Goal: Transaction & Acquisition: Purchase product/service

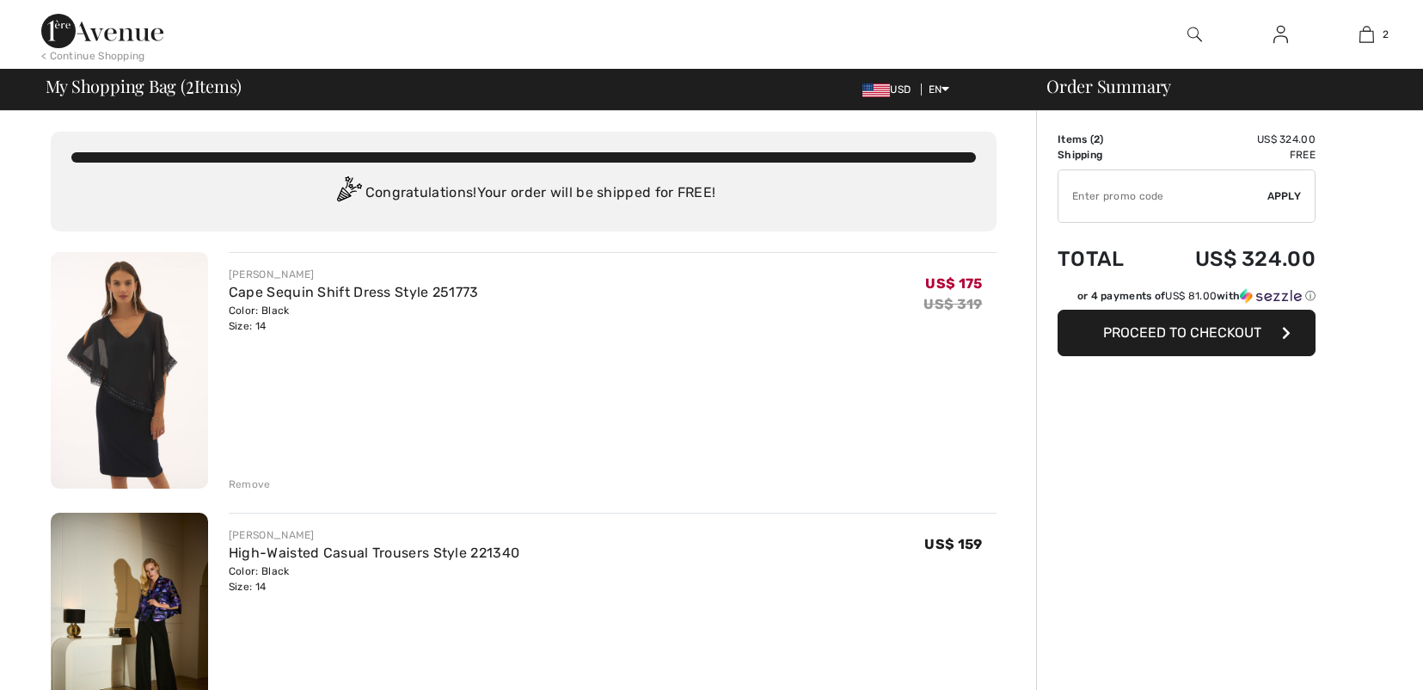
checkbox input "true"
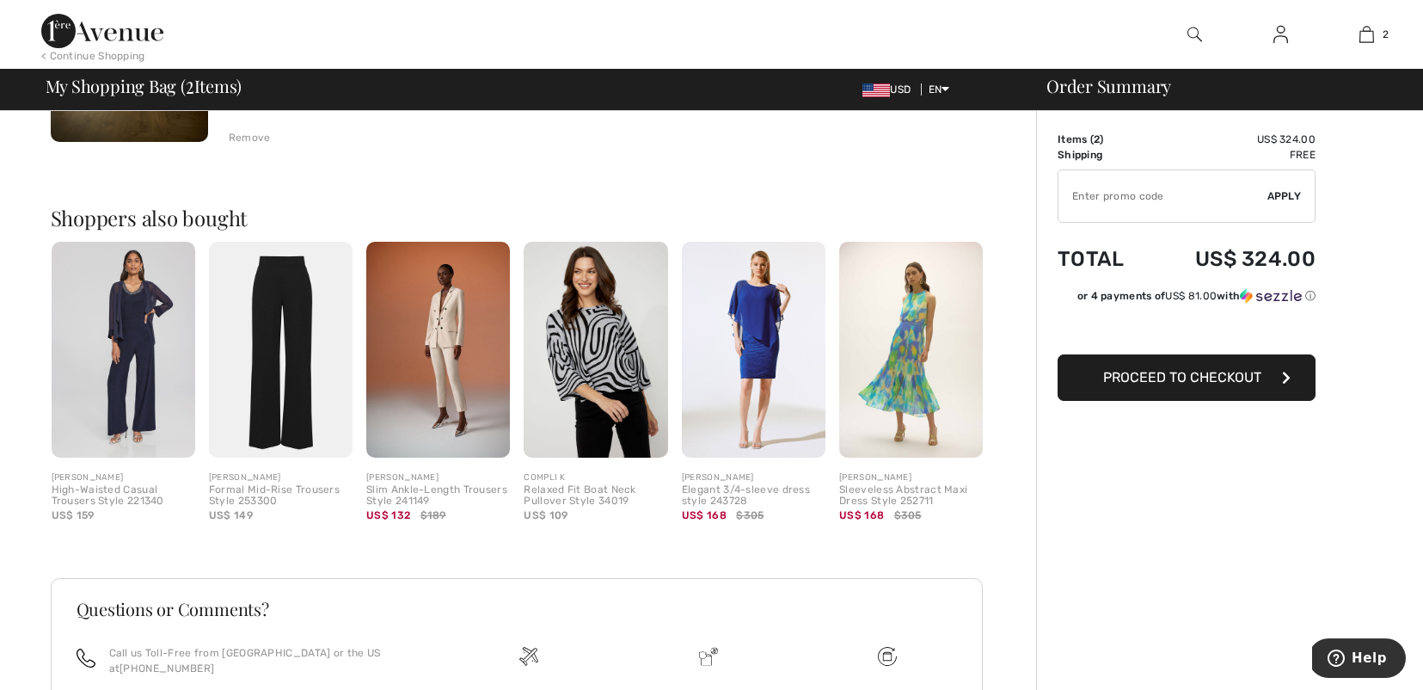
scroll to position [600, 0]
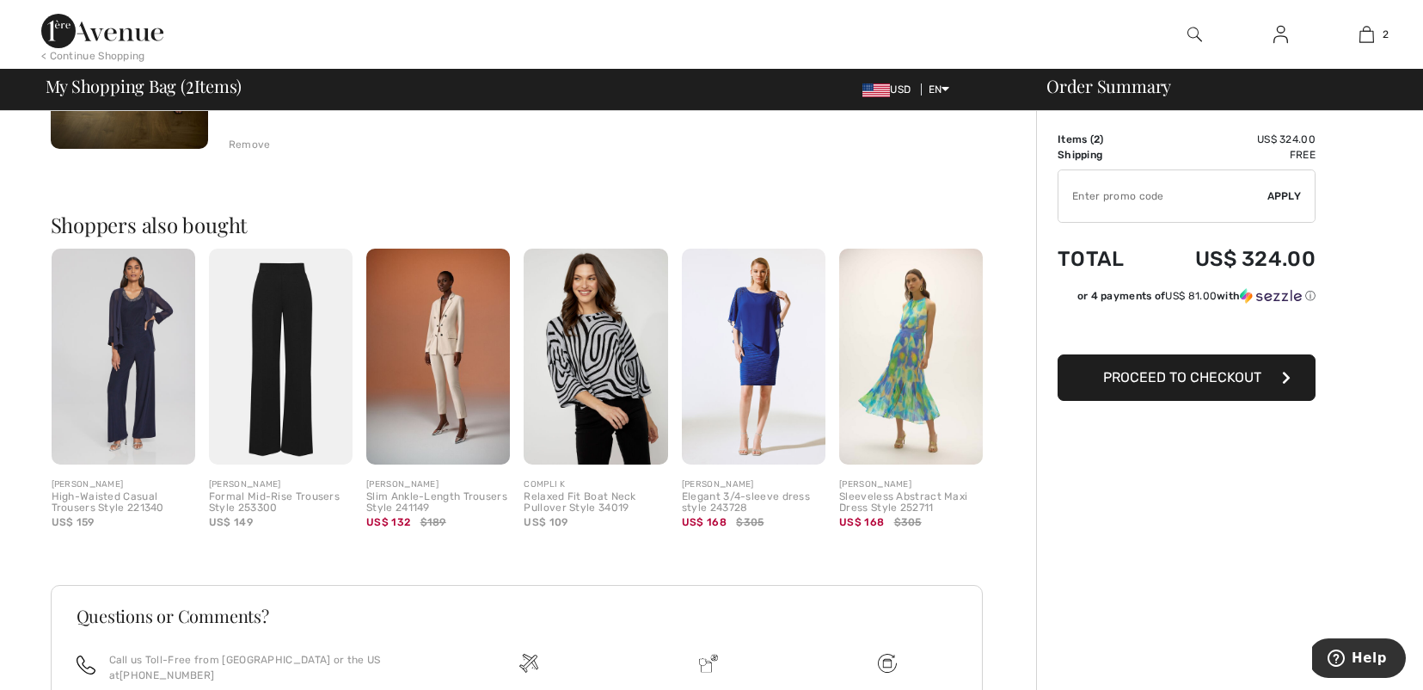
click at [126, 328] on img at bounding box center [124, 356] width 144 height 216
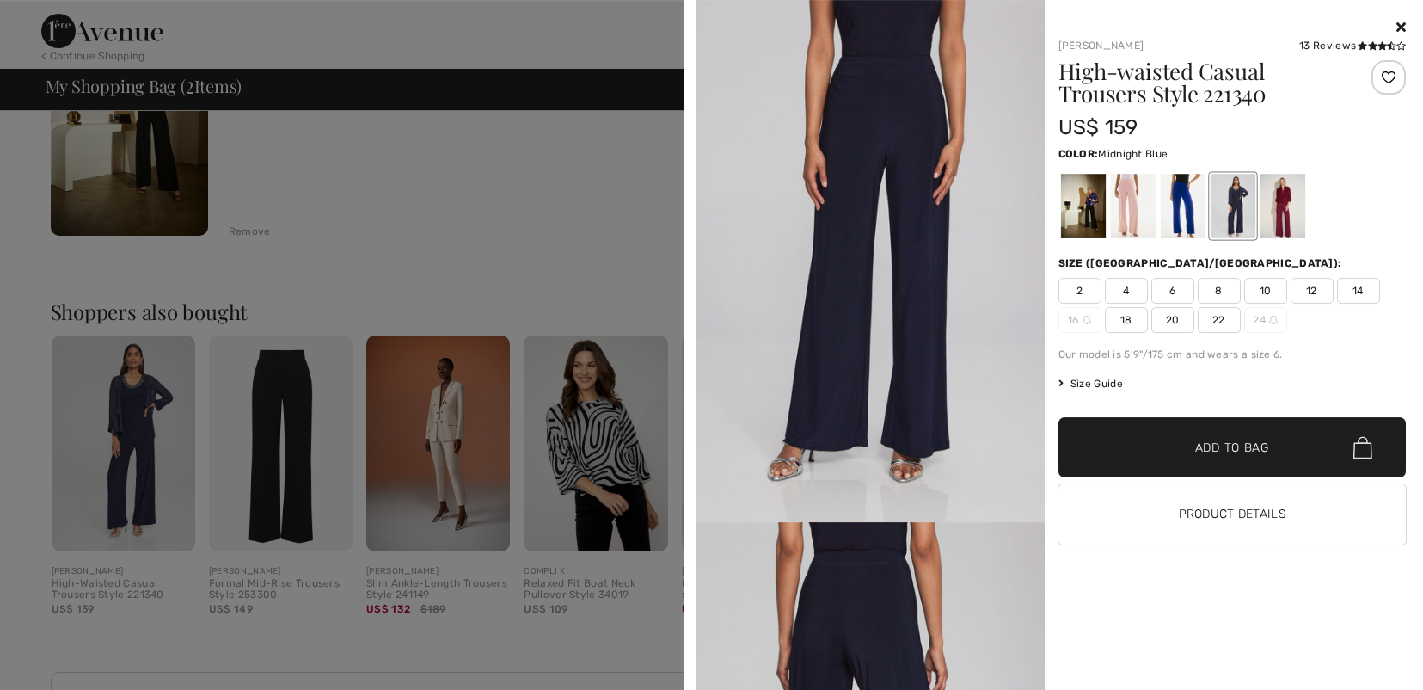
scroll to position [502, 0]
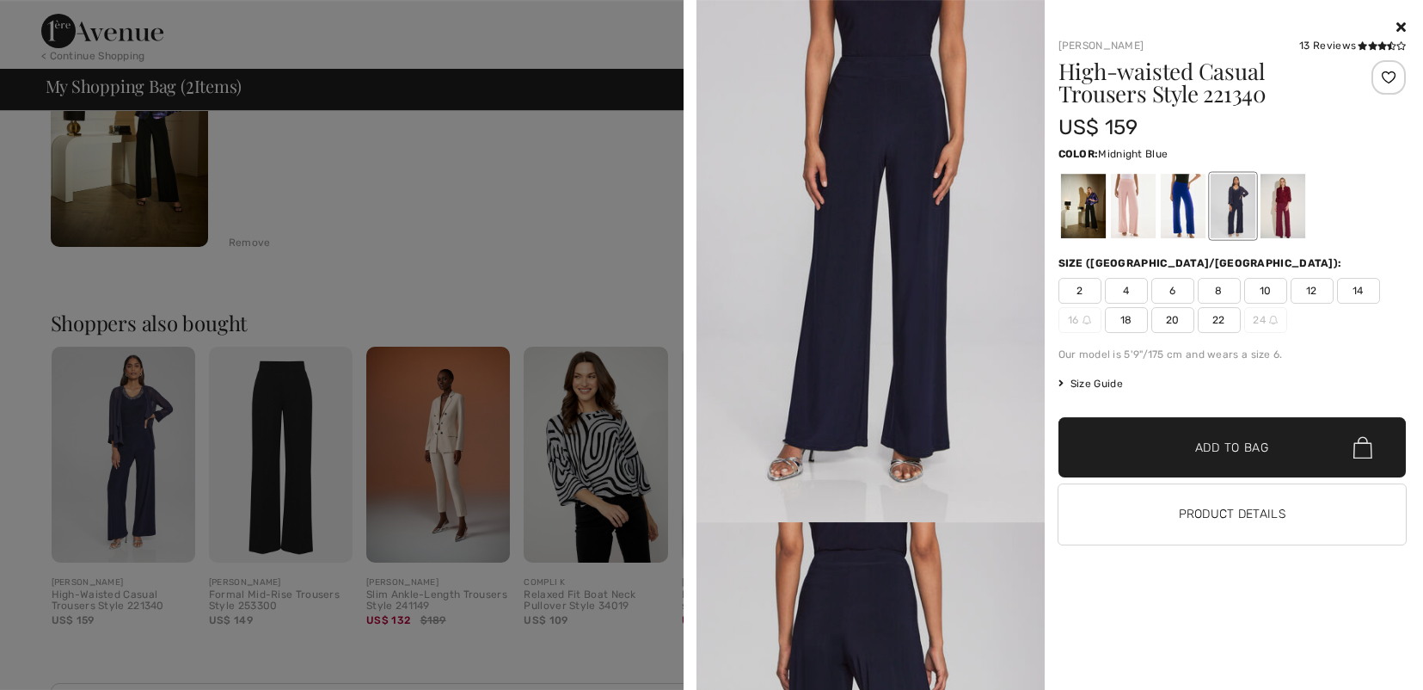
click at [270, 461] on div at bounding box center [711, 345] width 1423 height 690
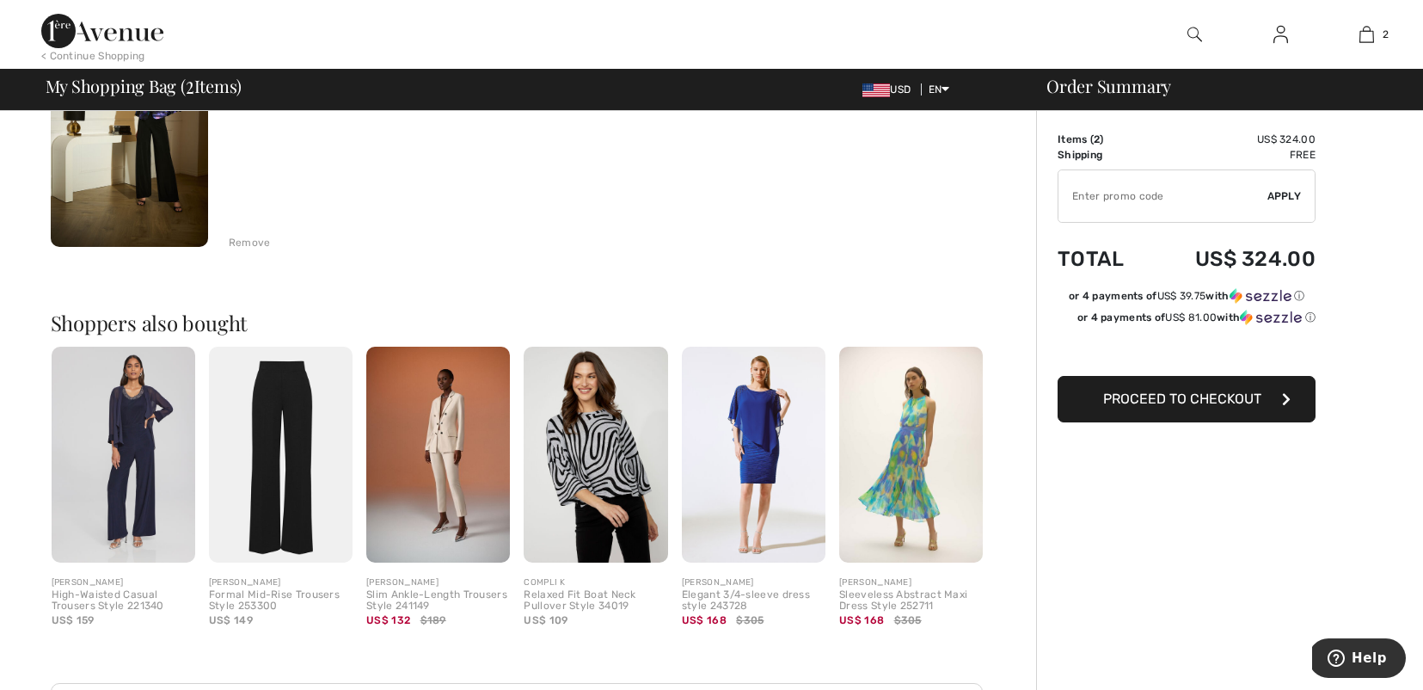
click at [270, 461] on img at bounding box center [281, 454] width 144 height 216
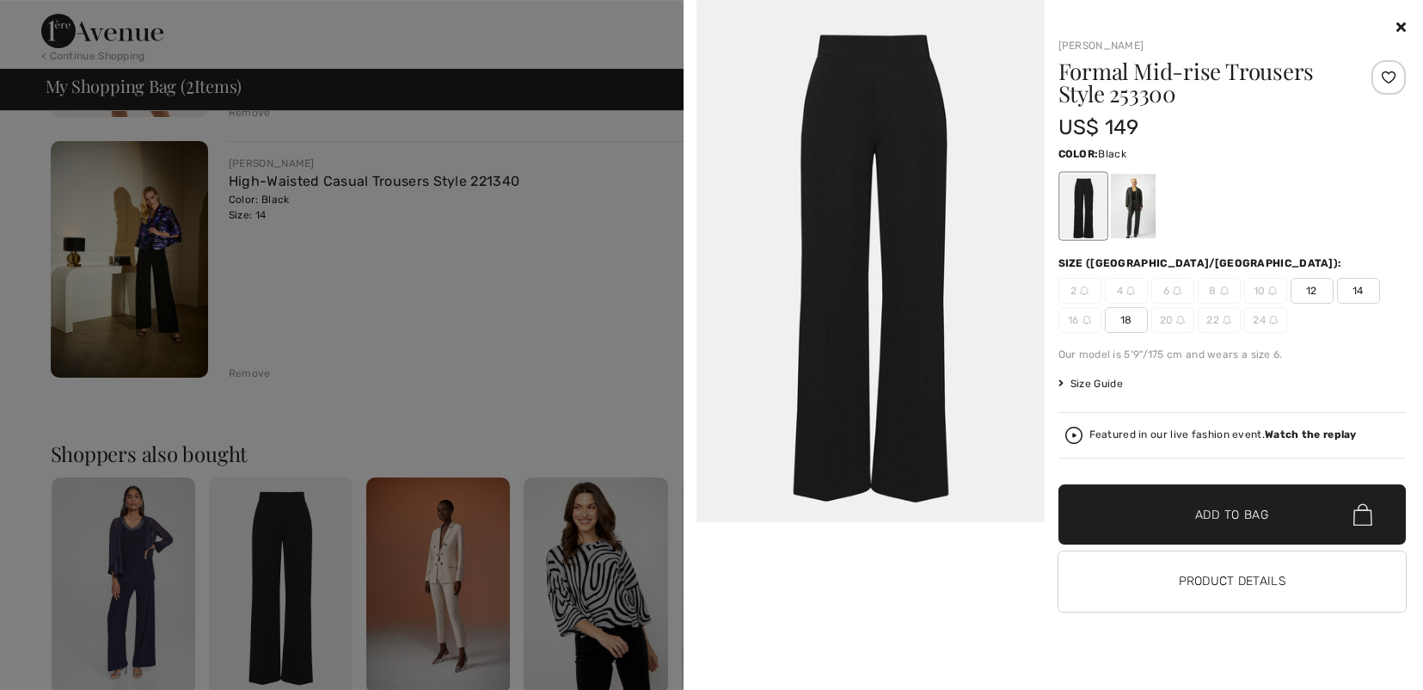
scroll to position [372, 0]
click at [141, 595] on div at bounding box center [711, 345] width 1423 height 690
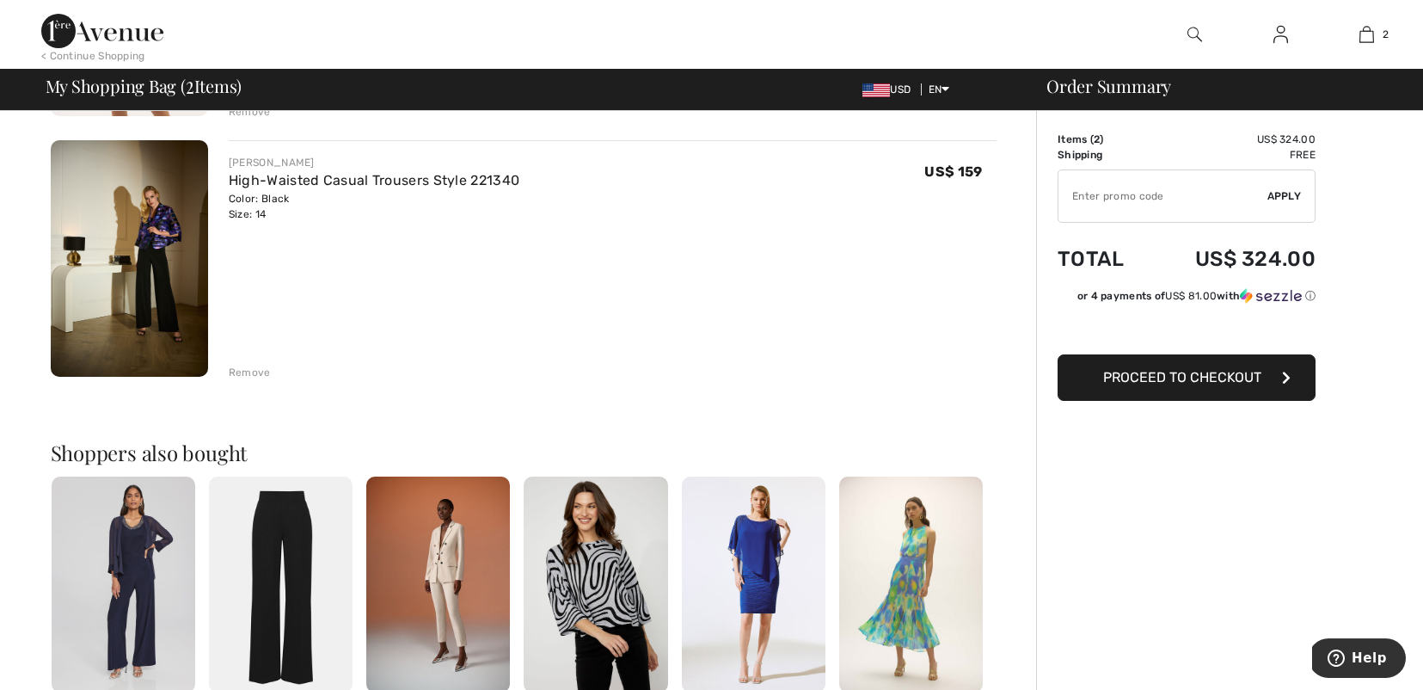
click at [136, 600] on img at bounding box center [124, 584] width 144 height 216
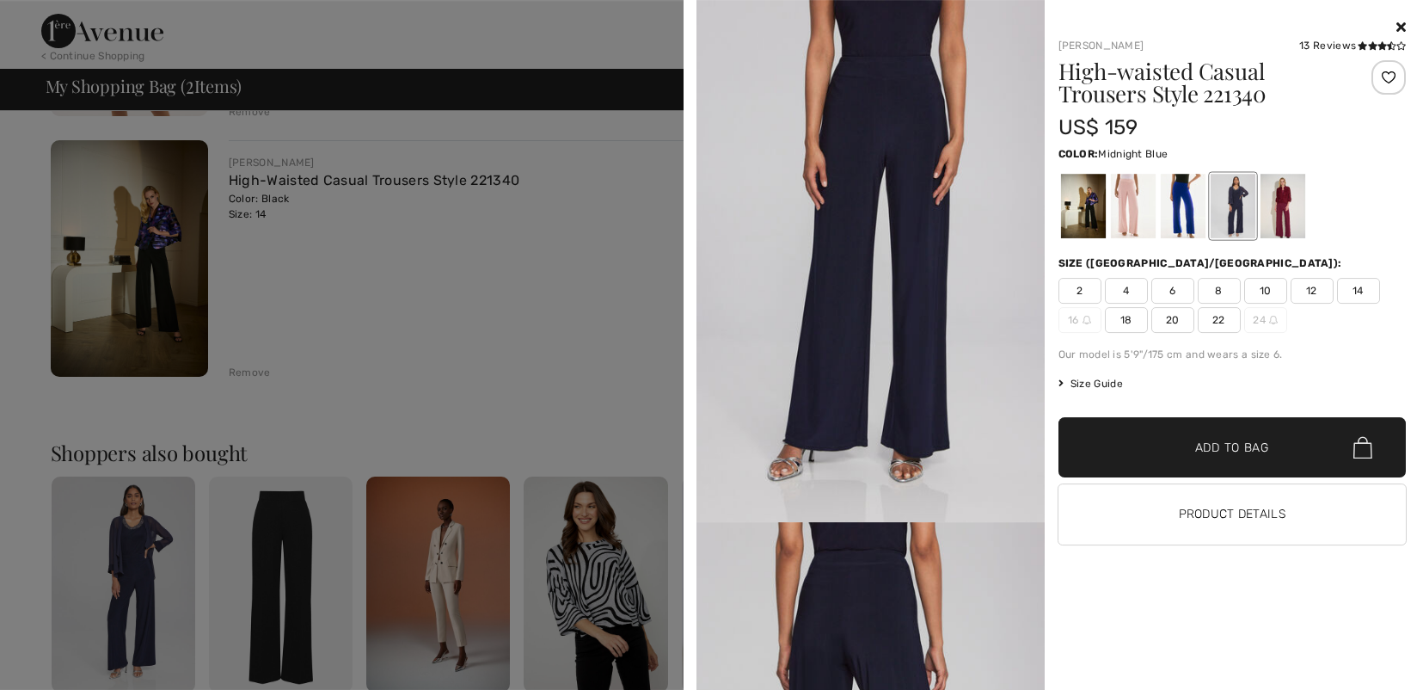
click at [554, 566] on div at bounding box center [711, 345] width 1423 height 690
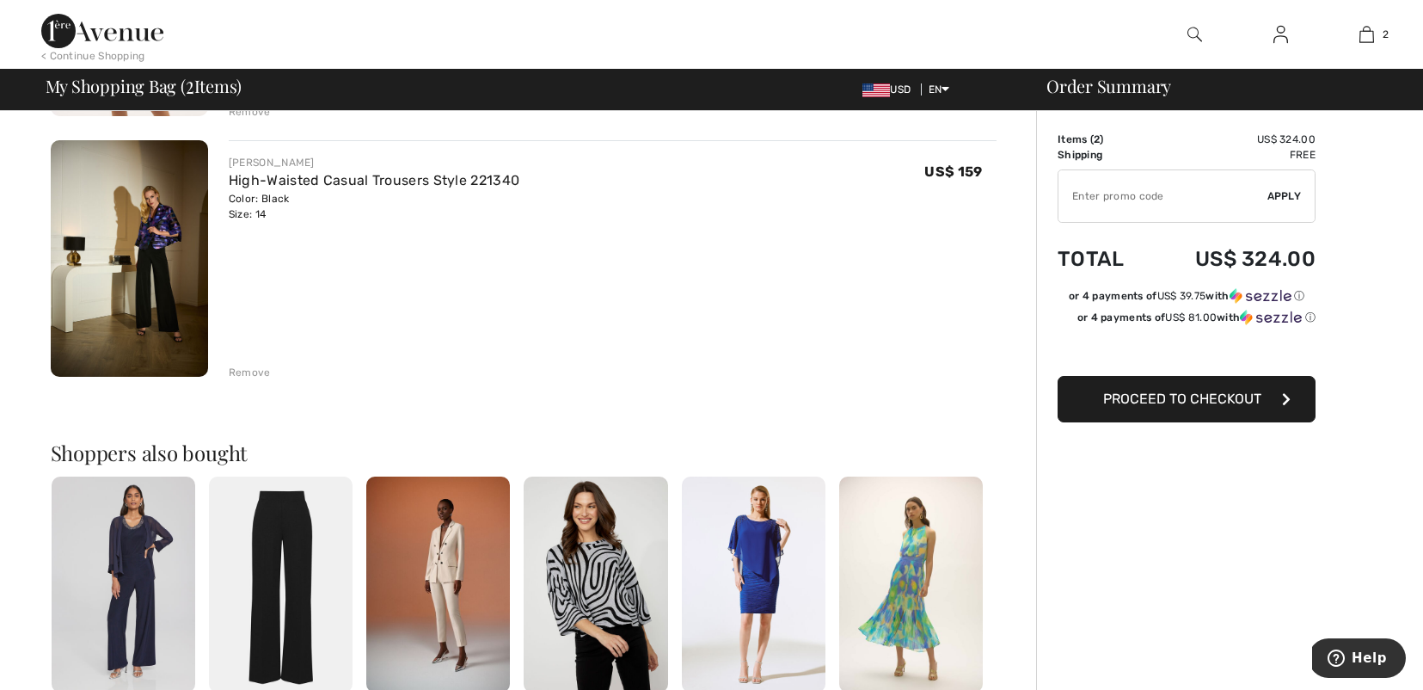
click at [744, 577] on img at bounding box center [754, 584] width 144 height 216
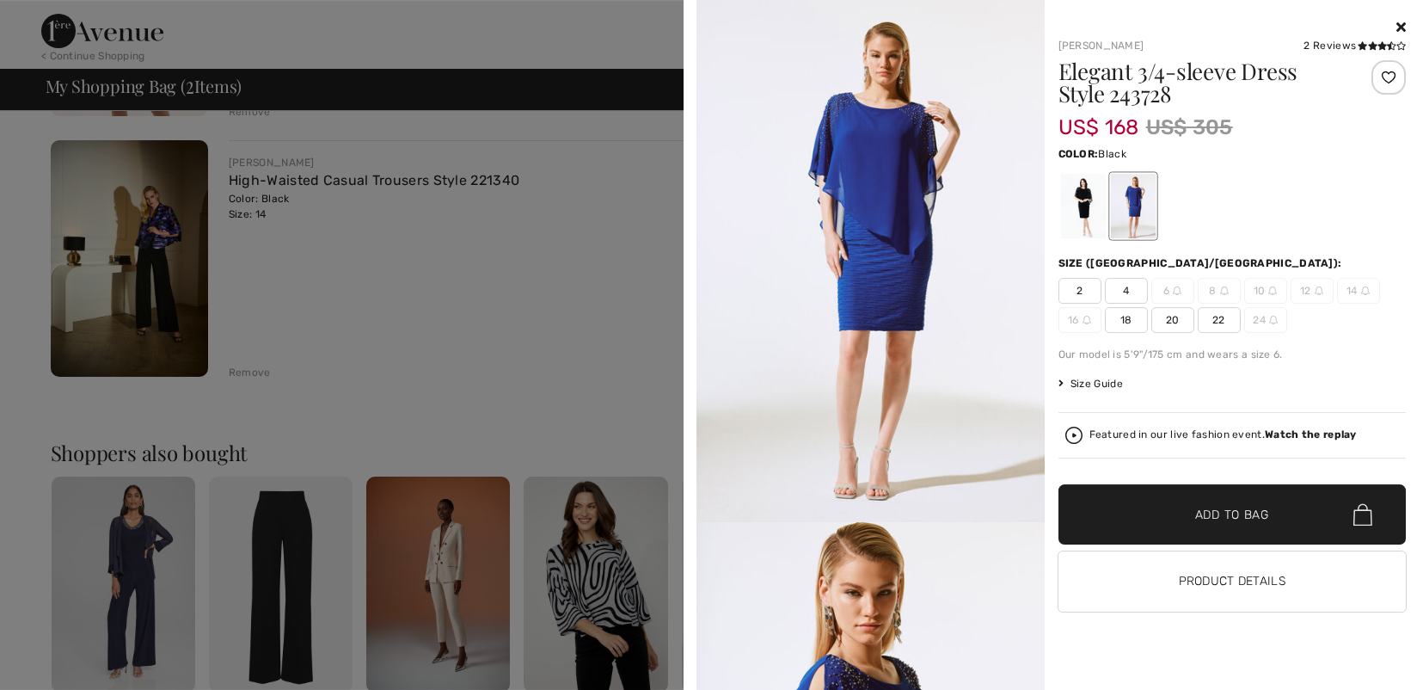
click at [1082, 206] on div at bounding box center [1082, 206] width 45 height 64
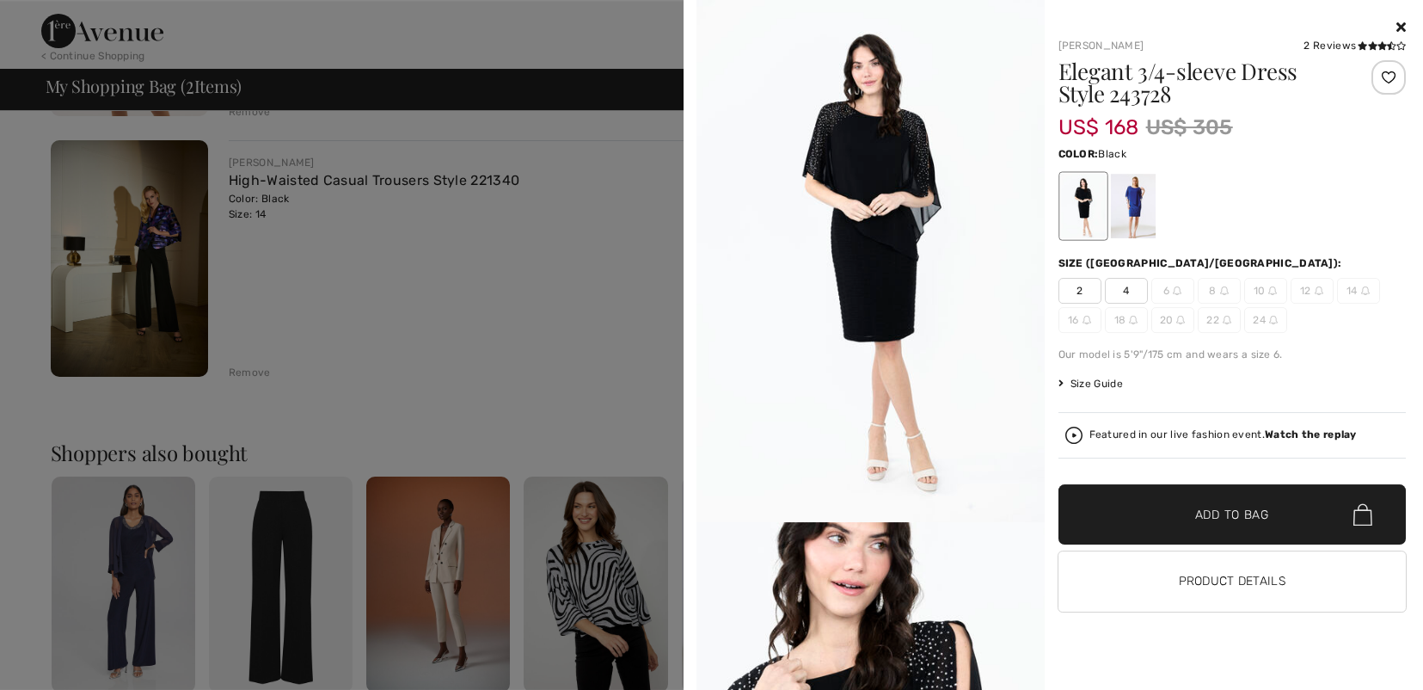
click at [868, 193] on img at bounding box center [870, 261] width 348 height 522
click at [865, 241] on img at bounding box center [870, 261] width 348 height 522
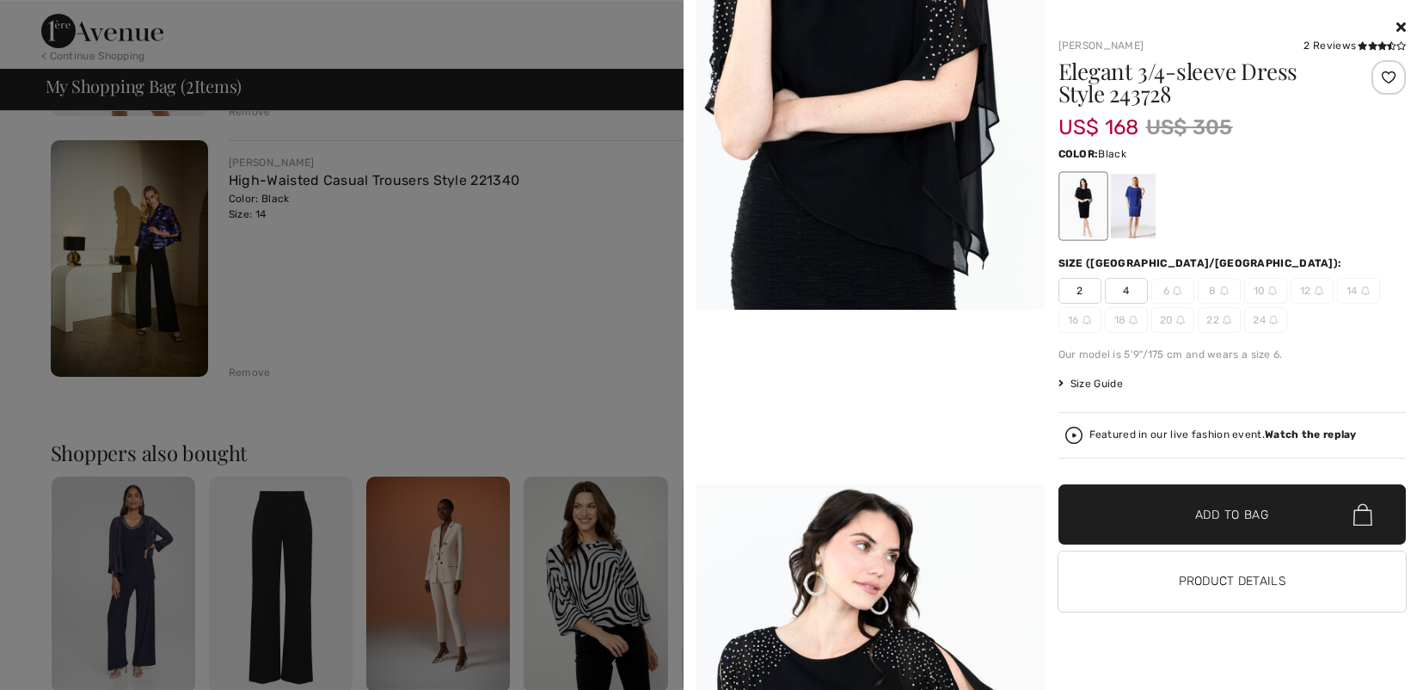
scroll to position [478, 0]
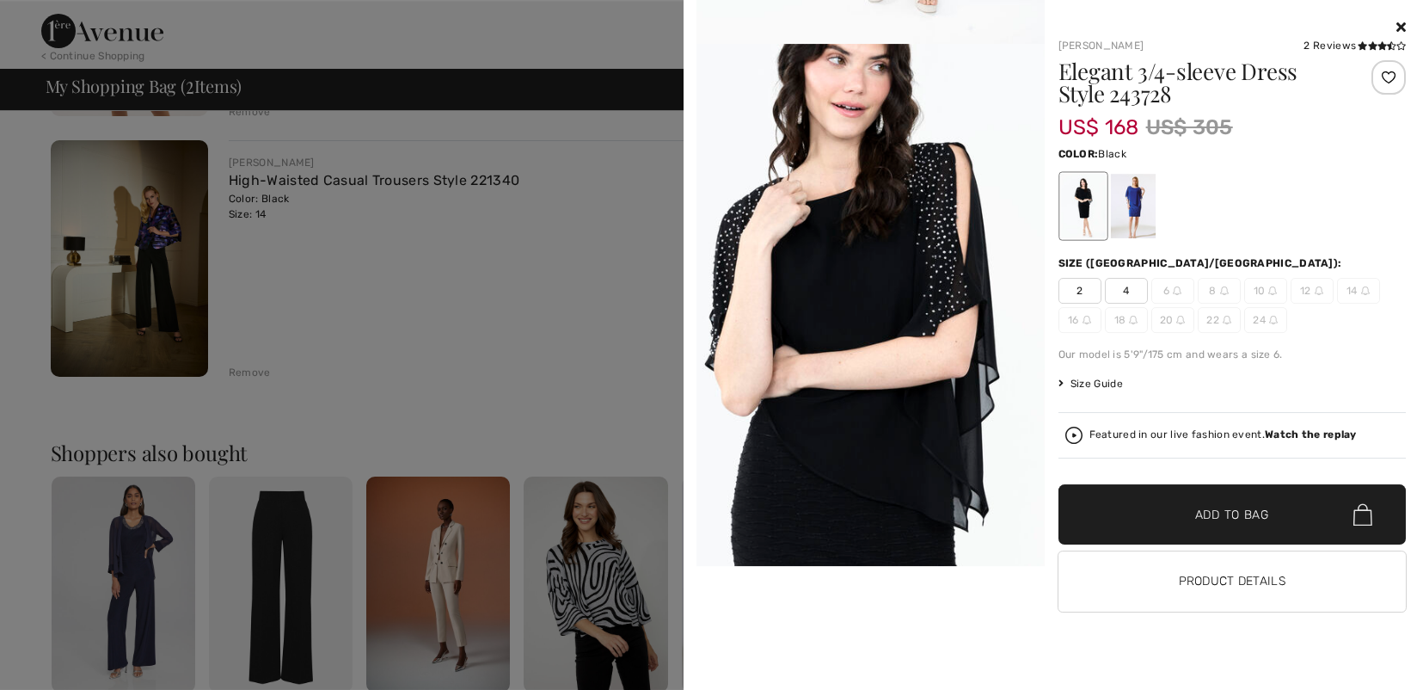
click at [1089, 193] on div at bounding box center [1082, 206] width 45 height 64
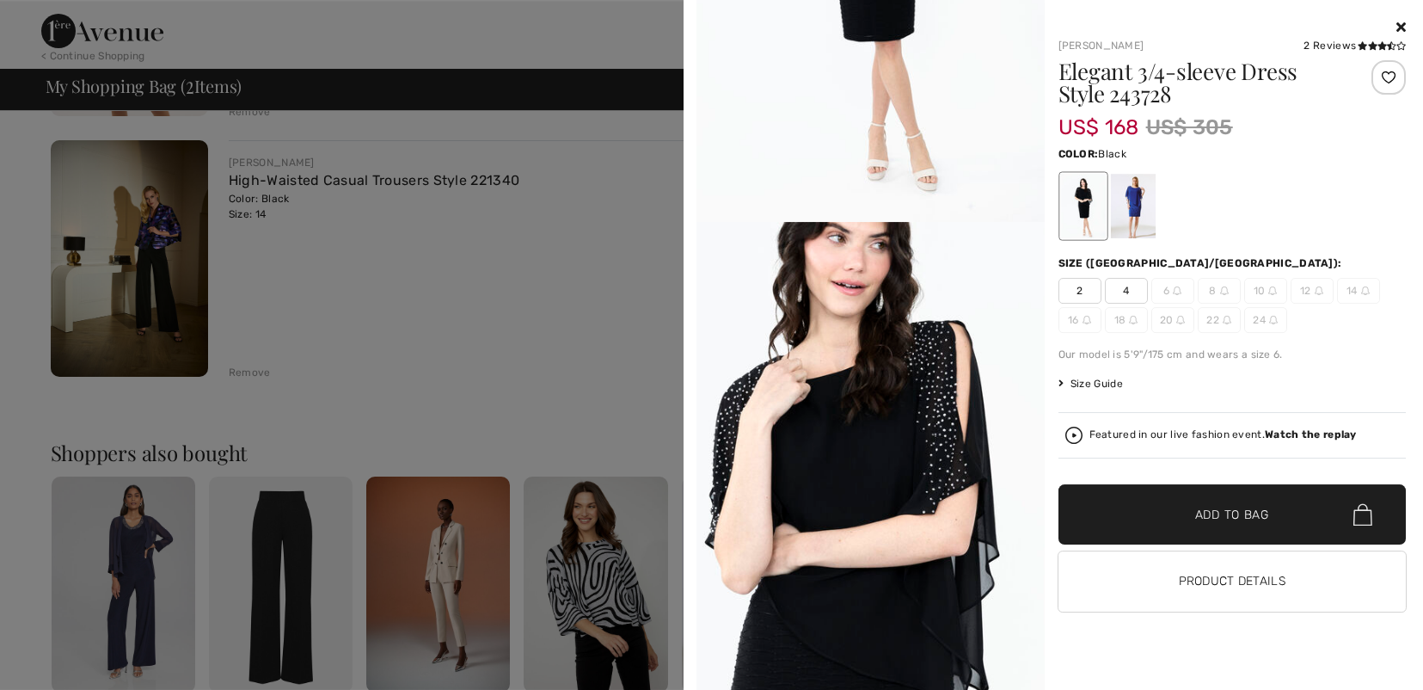
scroll to position [0, 0]
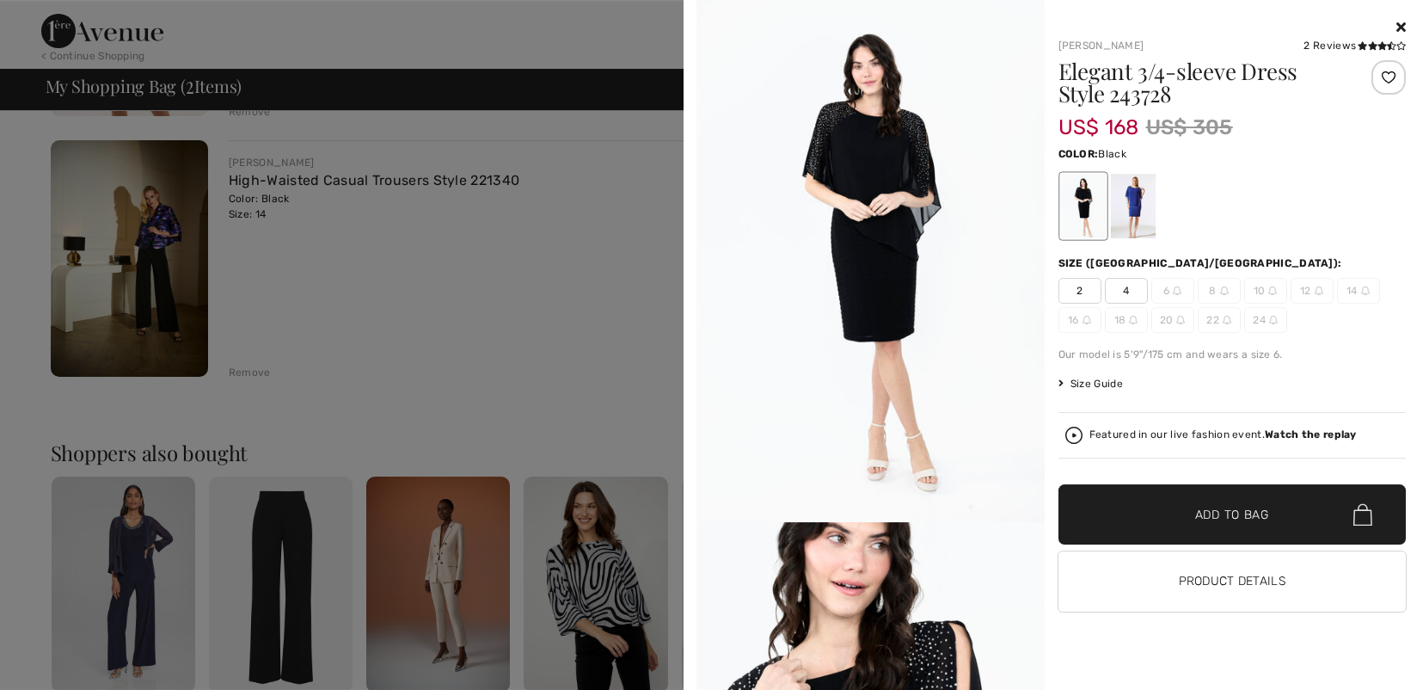
click at [630, 133] on div at bounding box center [711, 345] width 1423 height 690
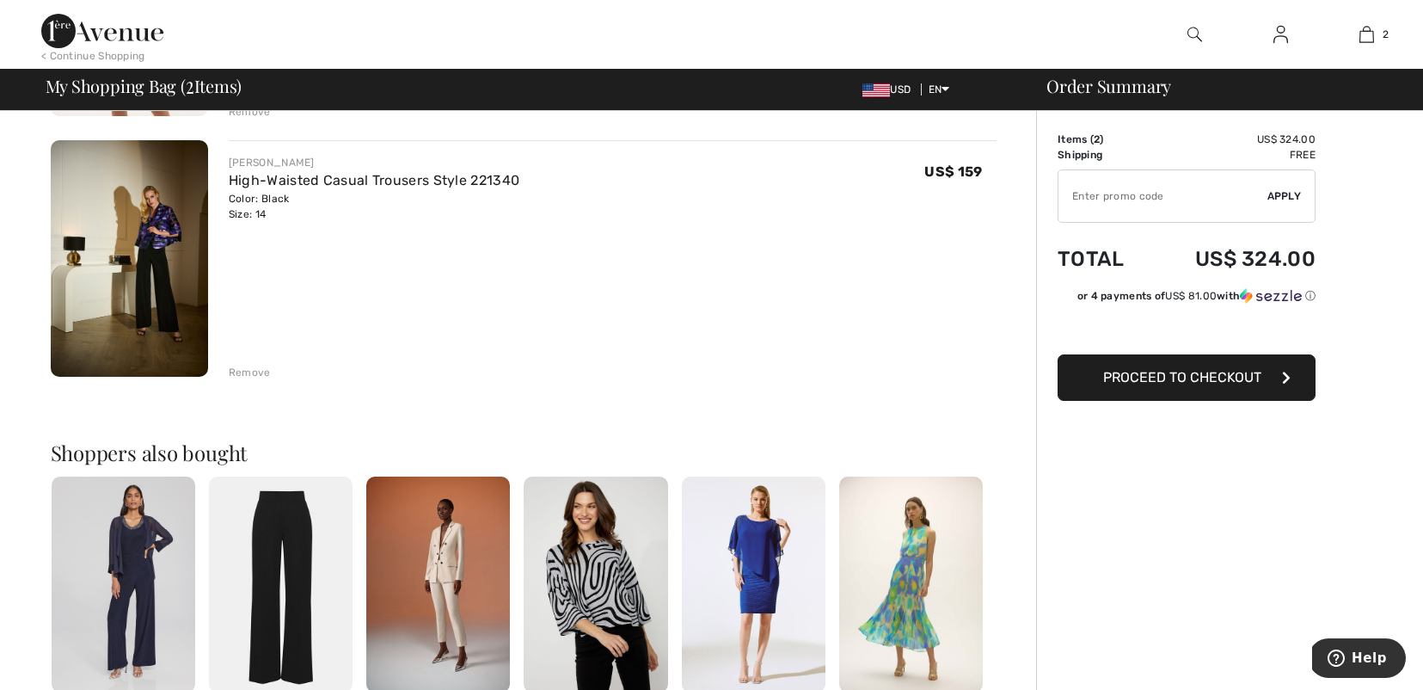
click at [1023, 45] on div "< Continue Shopping 2 Added to Bag Joseph Ribkoff Cape Sequin Shift Dress Style…" at bounding box center [711, 34] width 1423 height 69
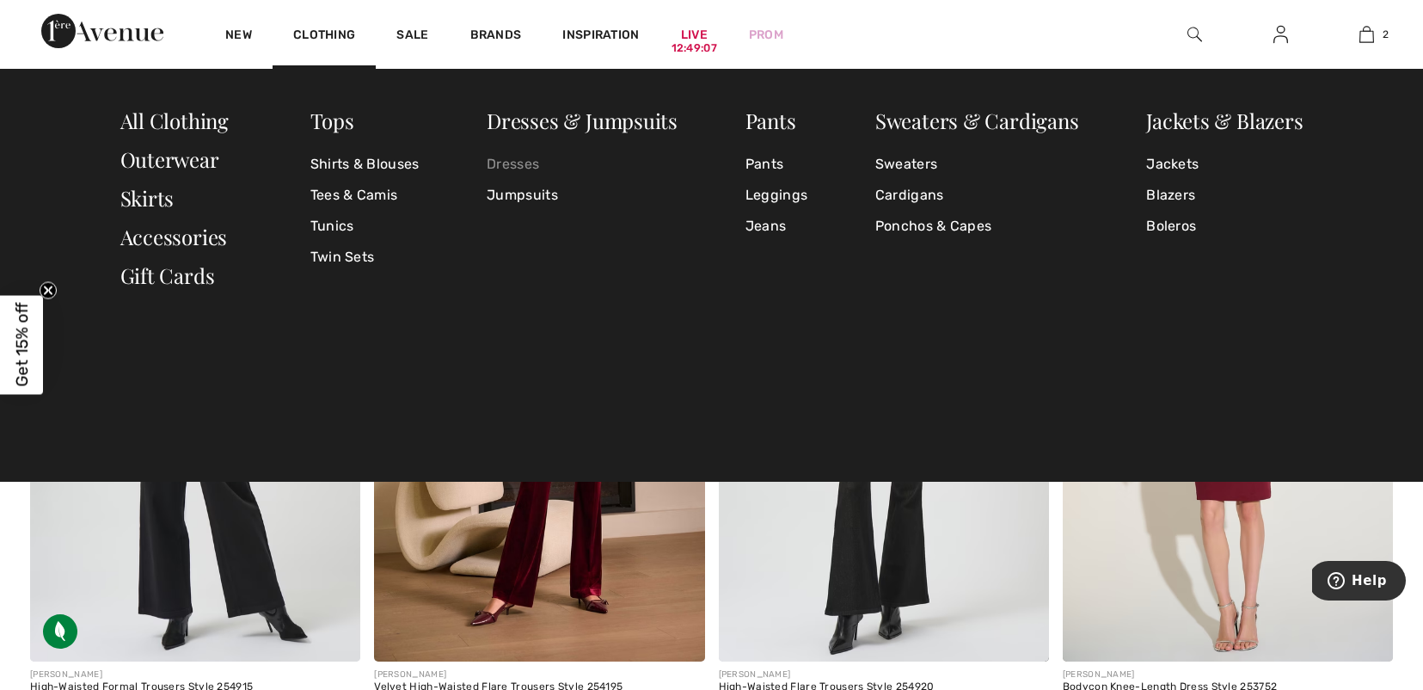
click at [507, 162] on link "Dresses" at bounding box center [582, 164] width 191 height 31
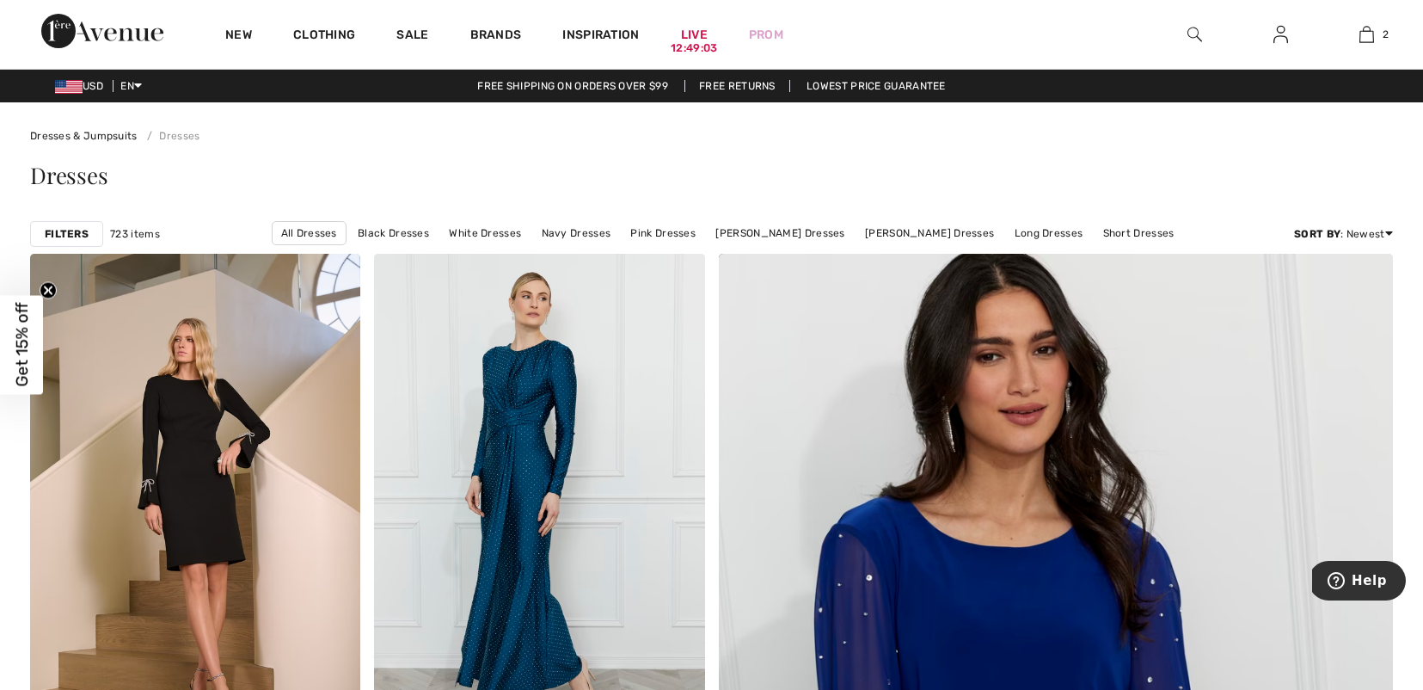
click at [80, 232] on strong "Filters" at bounding box center [67, 233] width 44 height 15
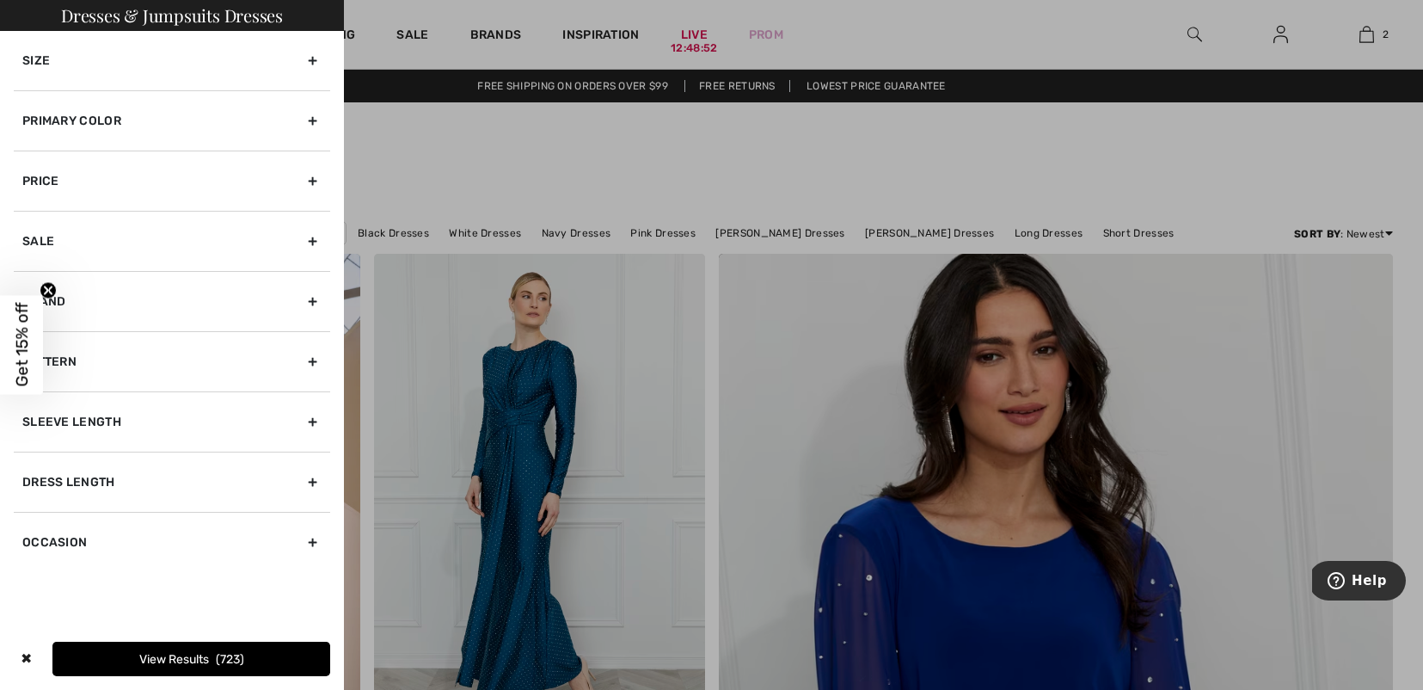
click at [315, 123] on div "Primary Color" at bounding box center [172, 120] width 316 height 60
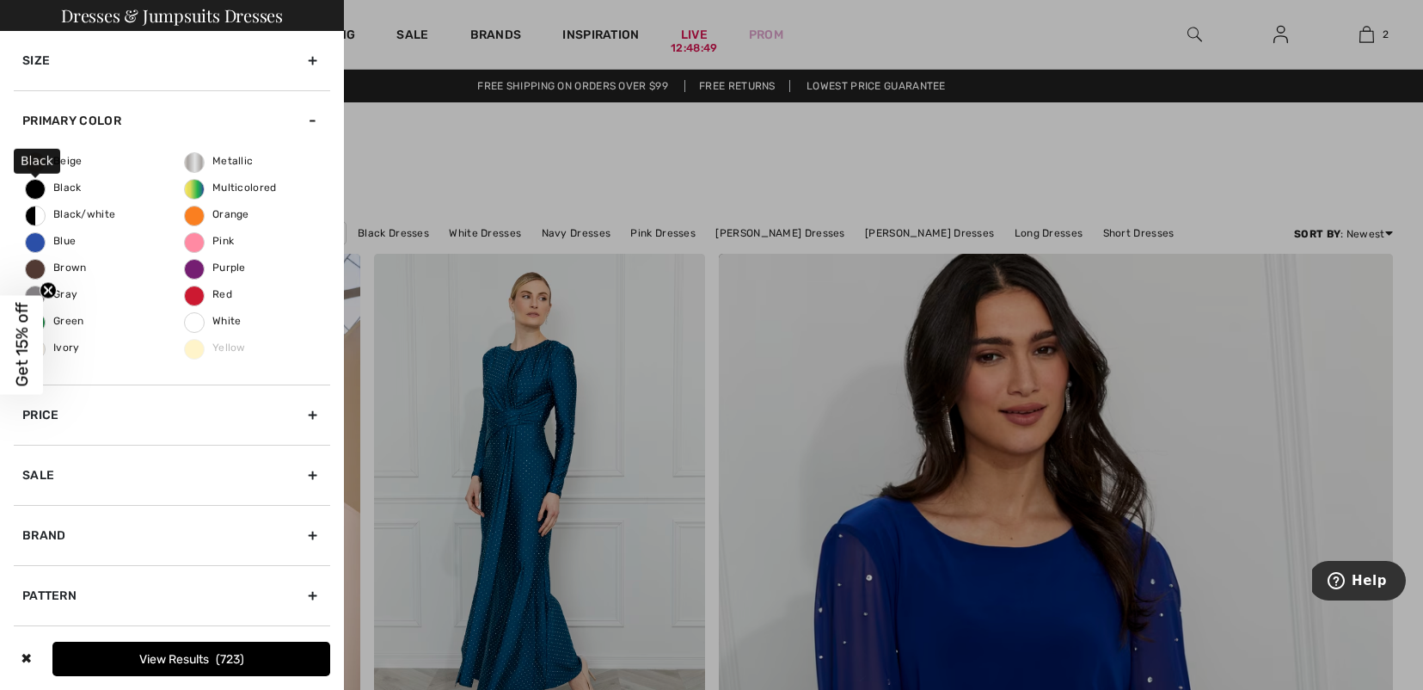
click at [37, 189] on span "Black" at bounding box center [54, 187] width 56 height 12
click at [0, 0] on input "Black" at bounding box center [0, 0] width 0 height 0
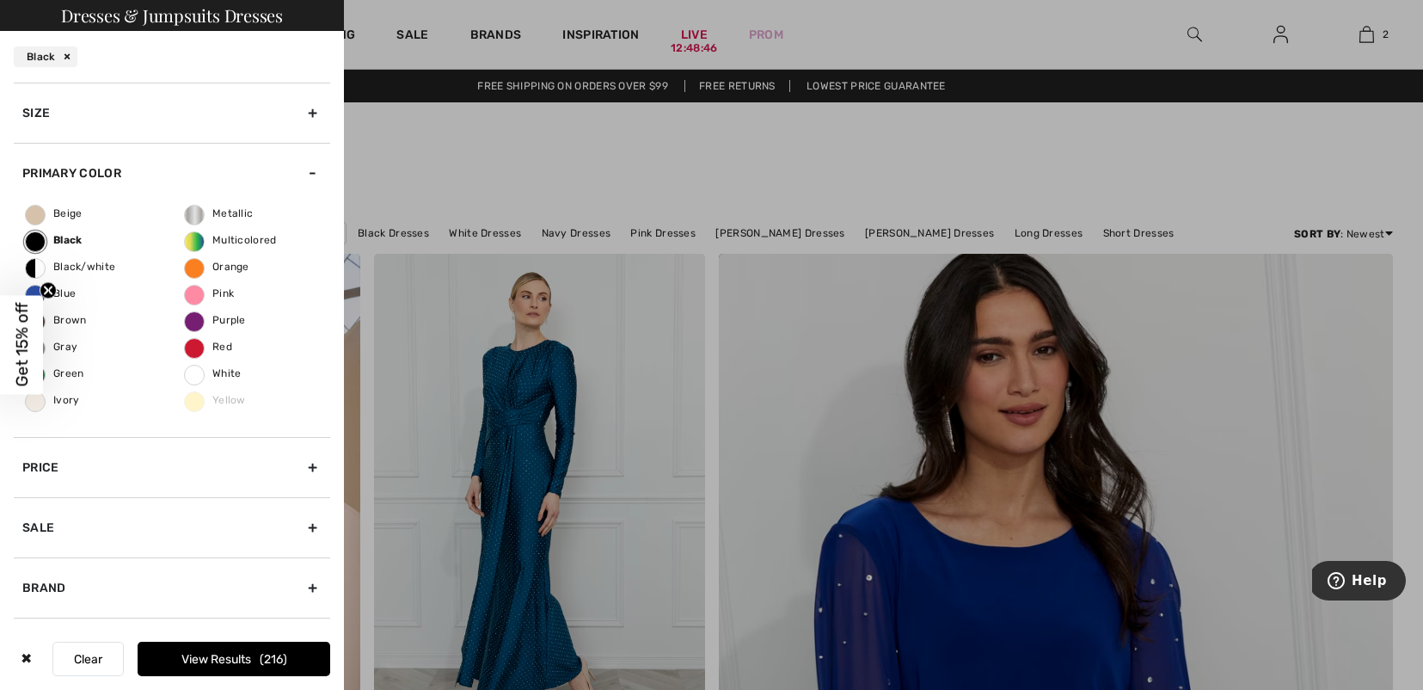
click at [234, 654] on button "View Results 216" at bounding box center [234, 658] width 193 height 34
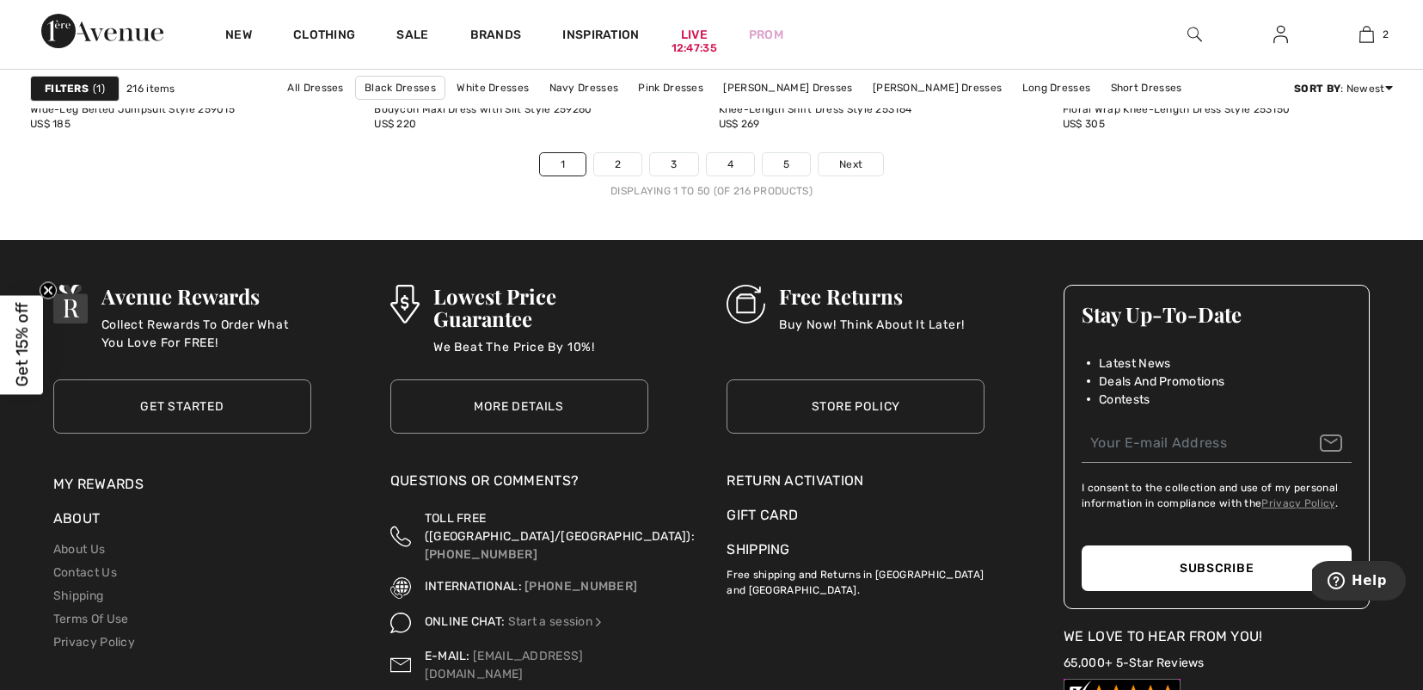
scroll to position [8882, 0]
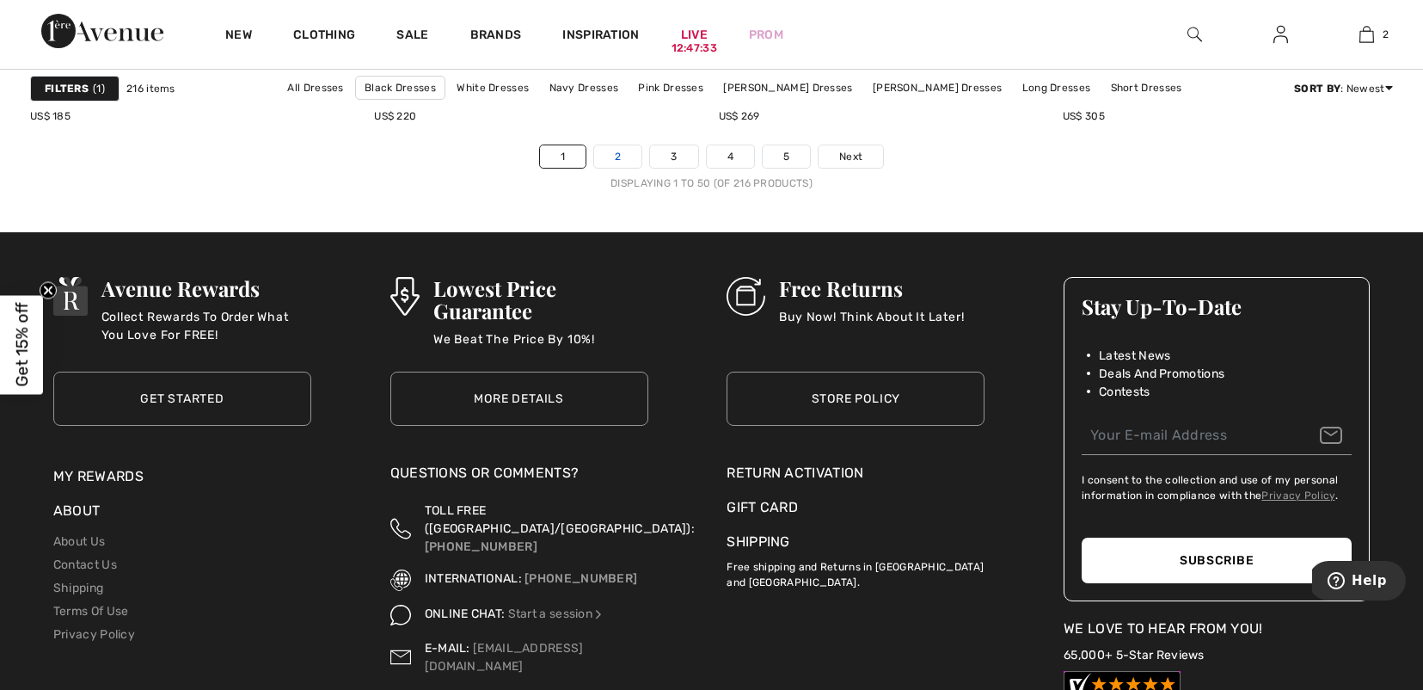
click at [621, 162] on link "2" at bounding box center [617, 156] width 47 height 22
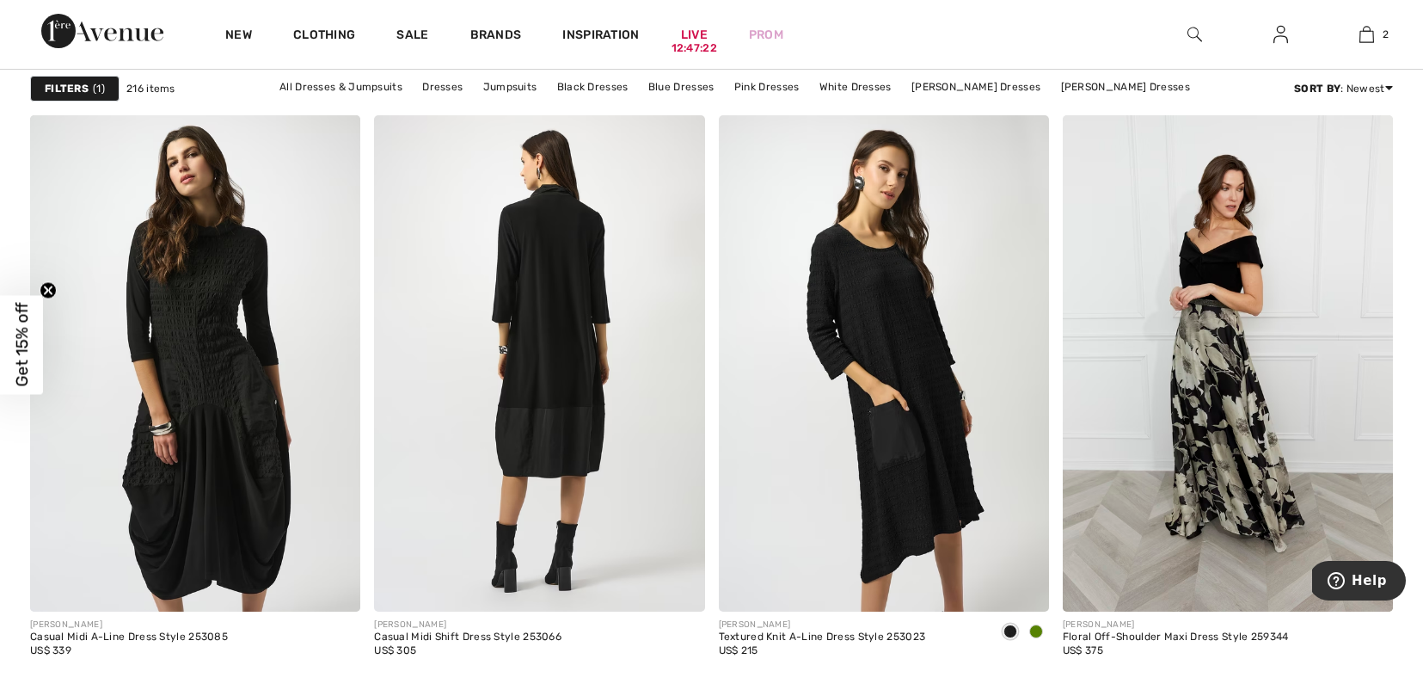
scroll to position [1890, 0]
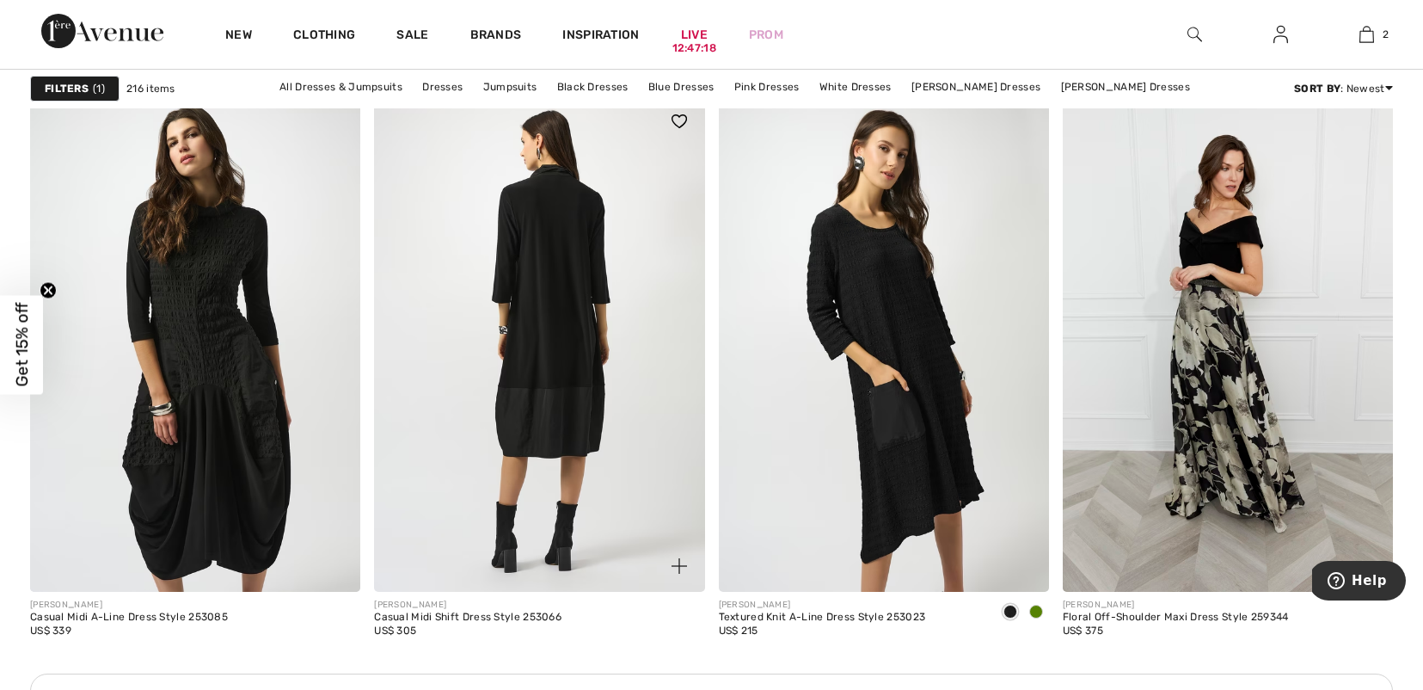
click at [548, 244] on img at bounding box center [539, 342] width 330 height 495
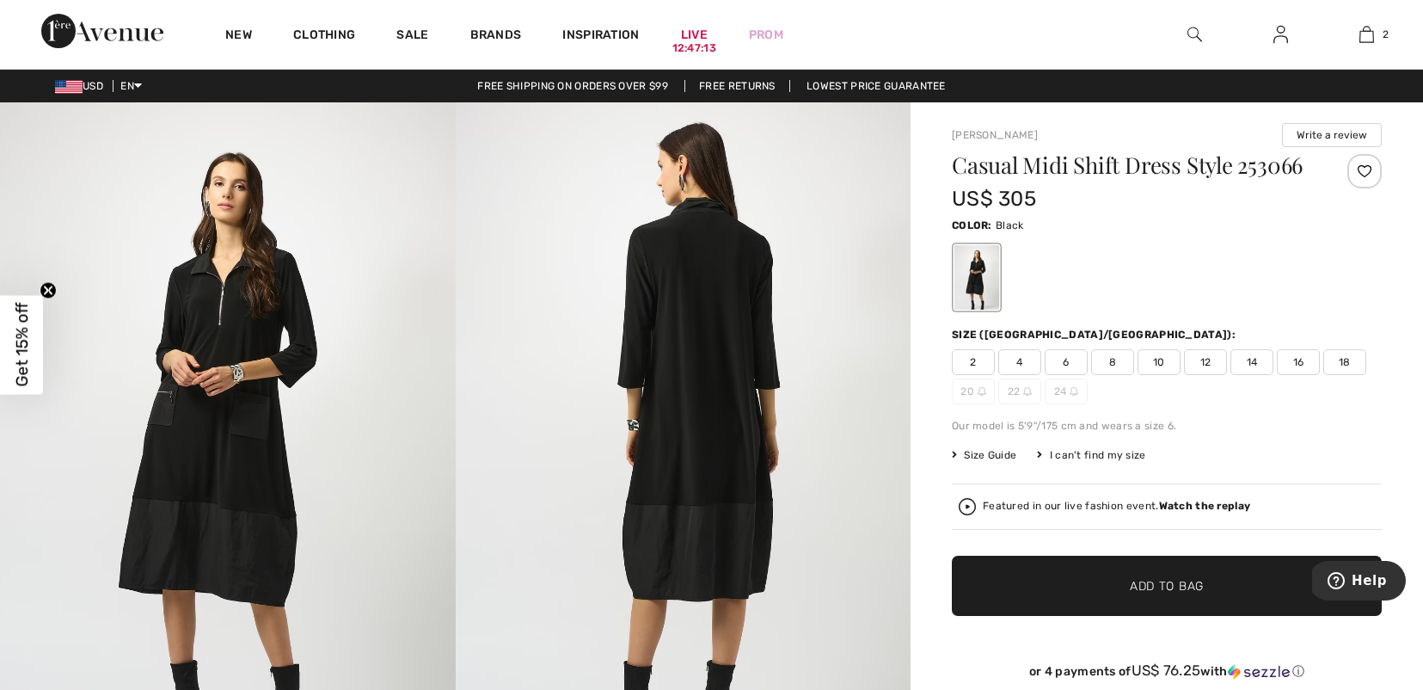
click at [726, 296] on img at bounding box center [684, 443] width 456 height 683
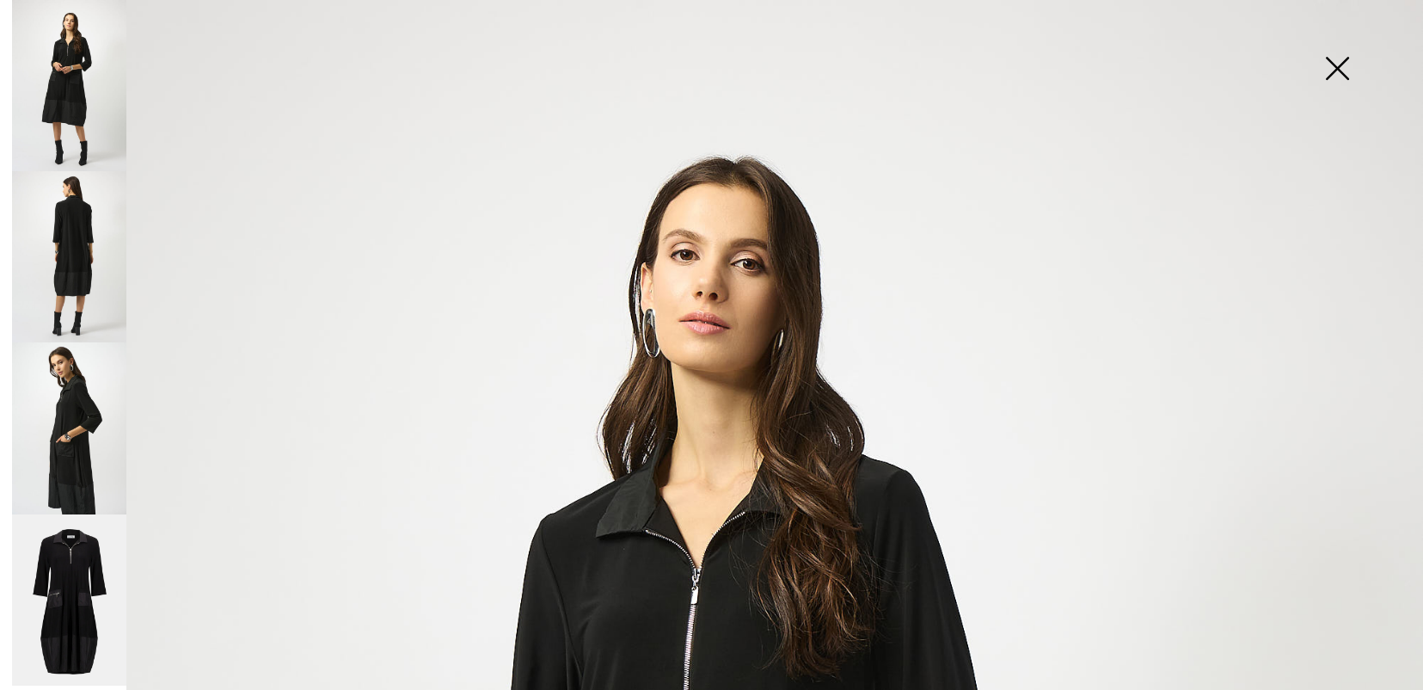
click at [74, 208] on img at bounding box center [69, 256] width 114 height 171
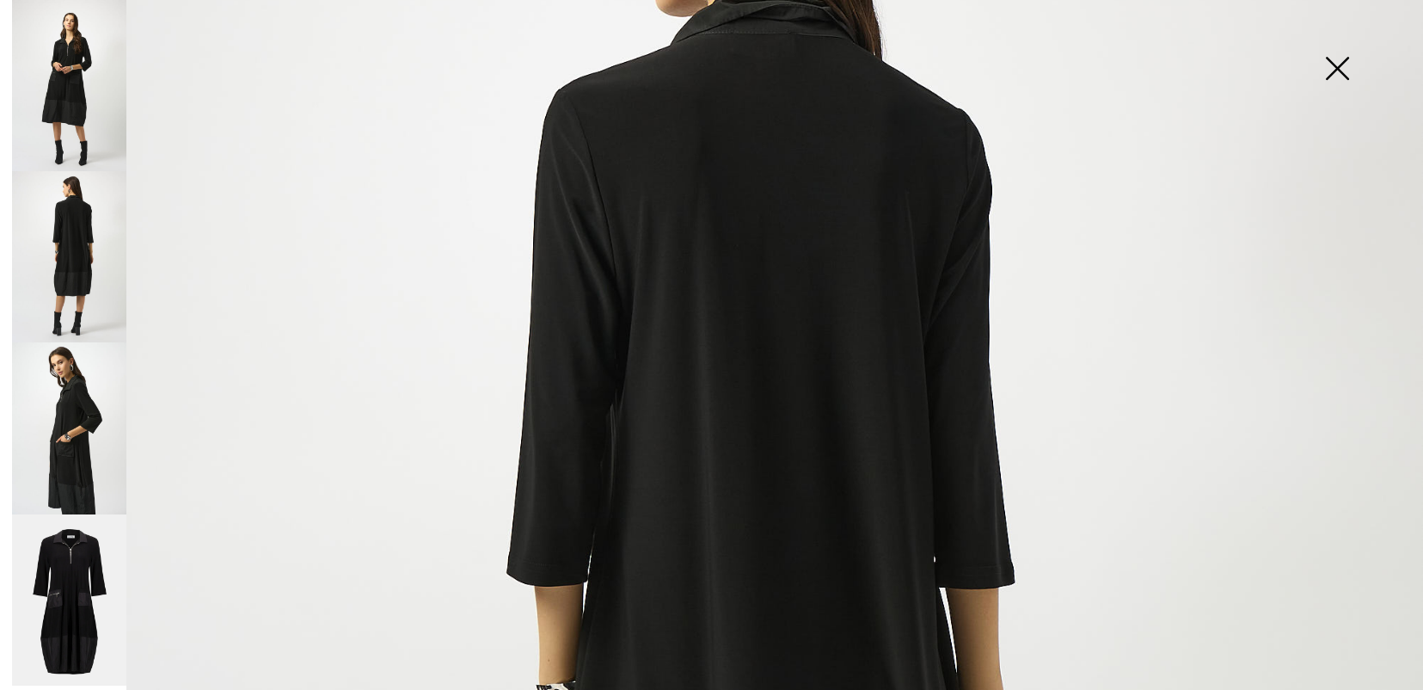
scroll to position [297, 0]
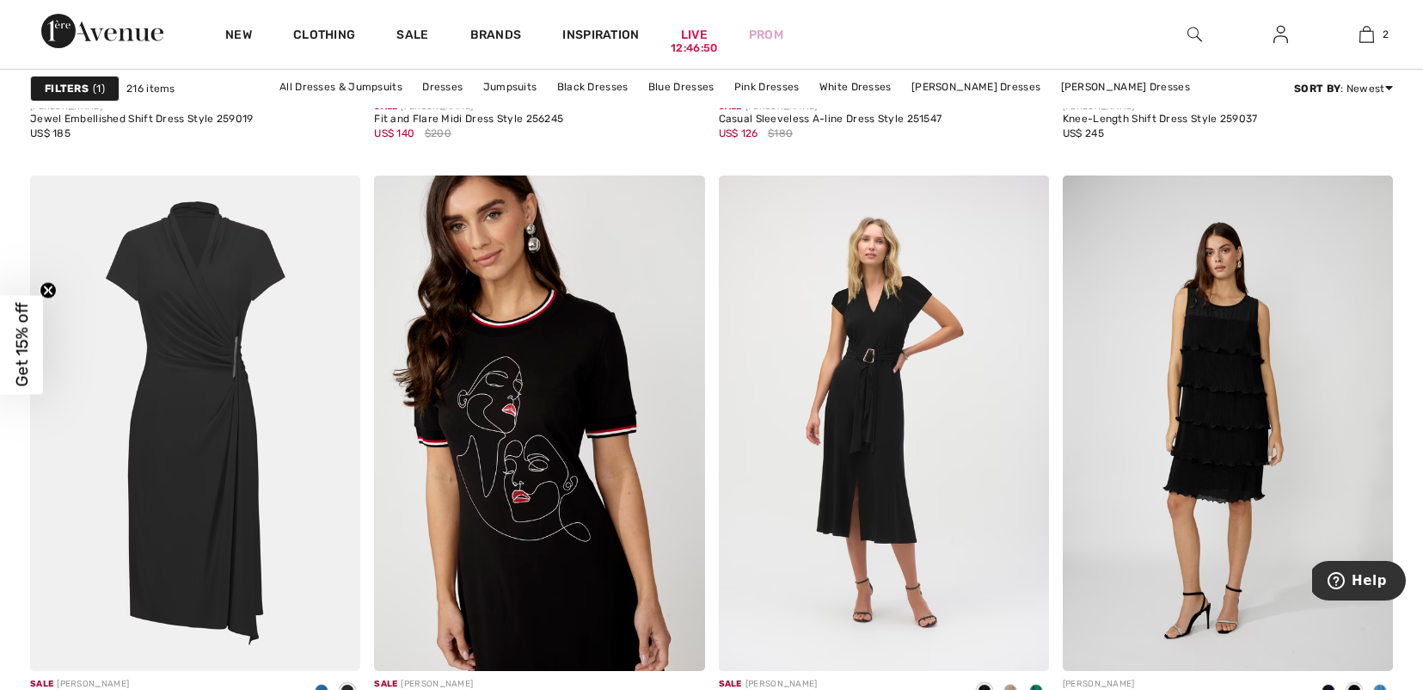
scroll to position [3185, 0]
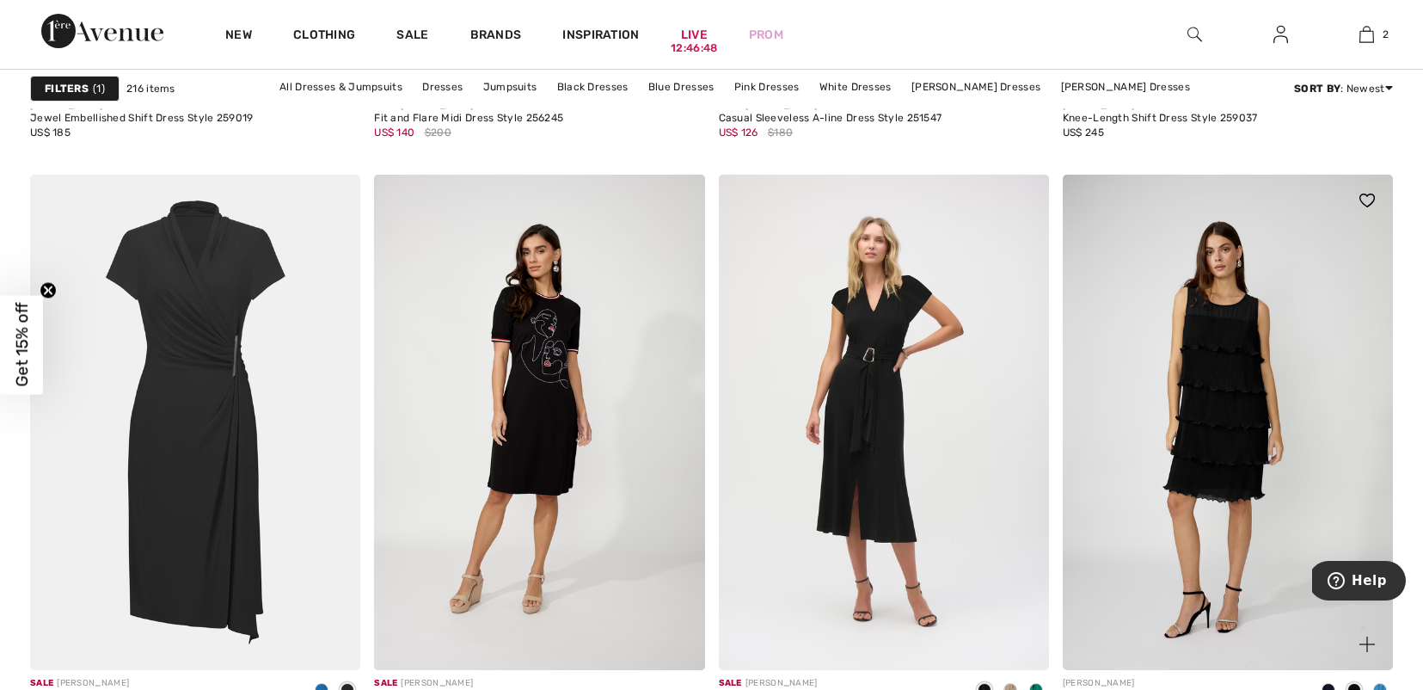
click at [1186, 403] on img at bounding box center [1228, 422] width 330 height 495
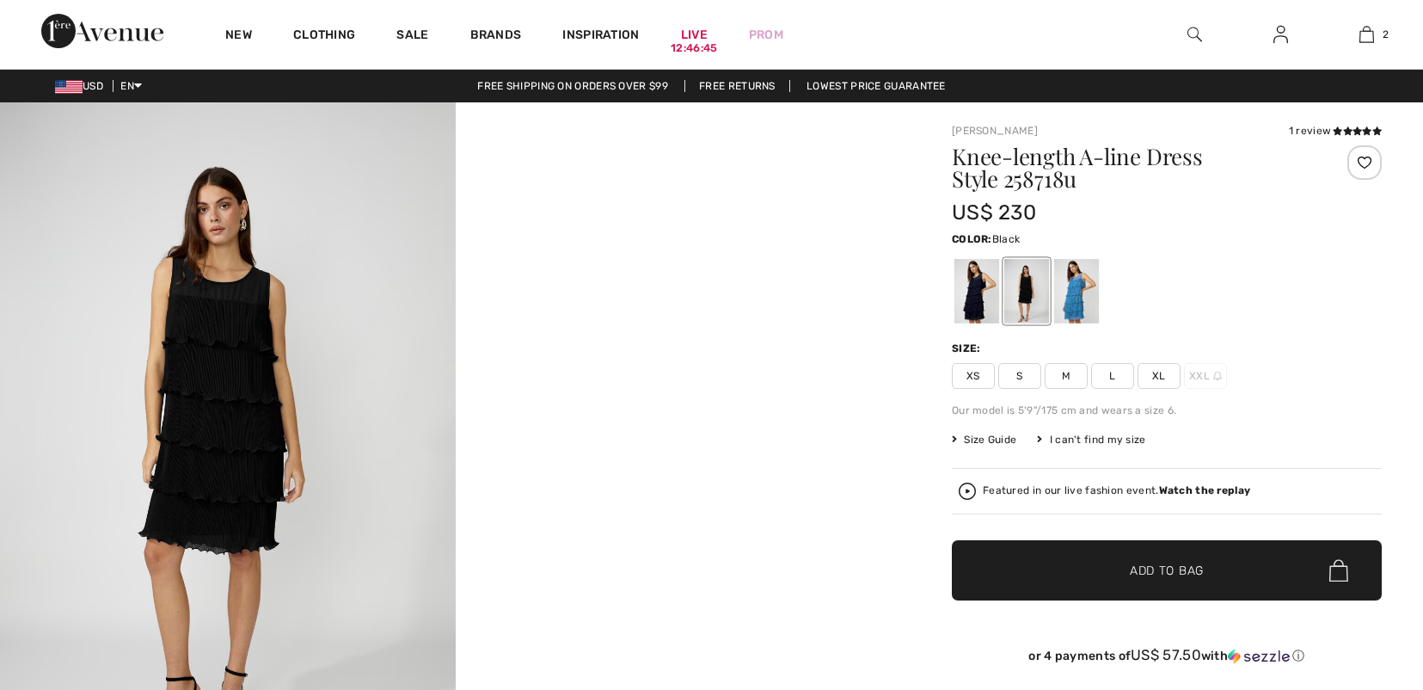
checkbox input "true"
click at [976, 301] on div at bounding box center [976, 291] width 45 height 64
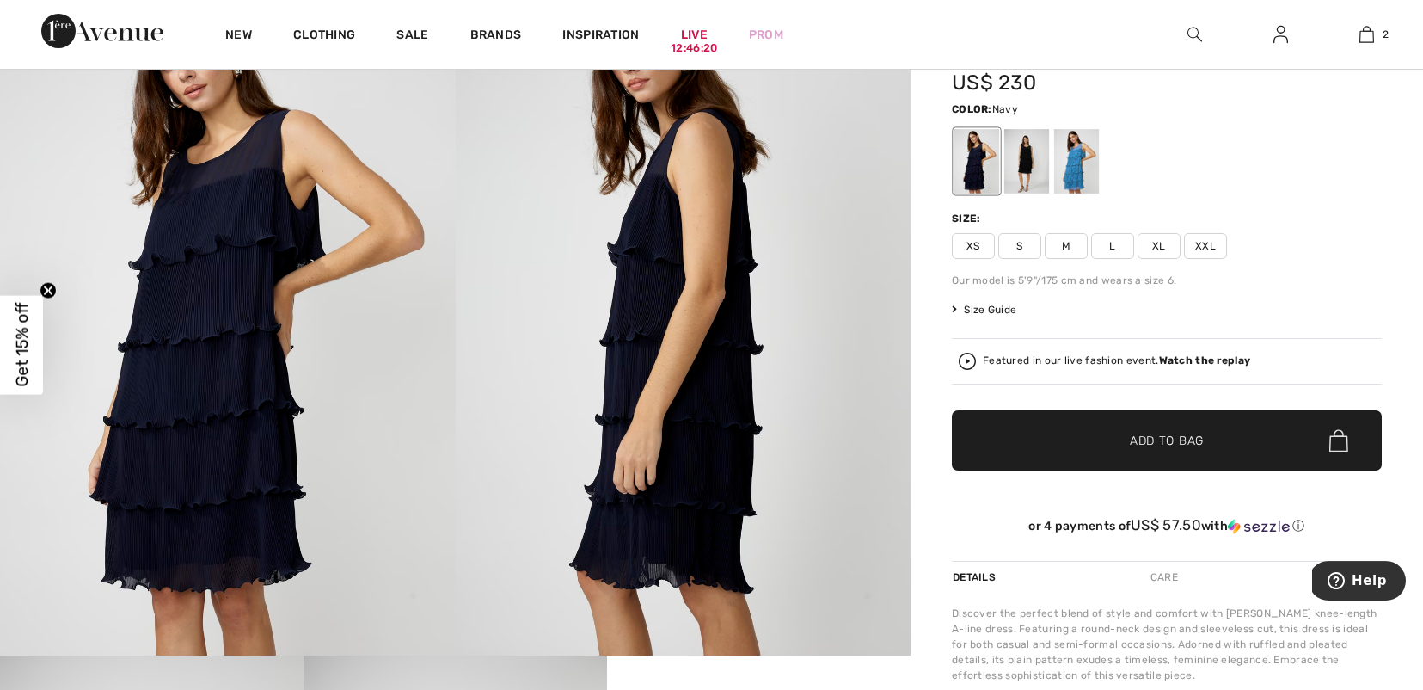
scroll to position [132, 0]
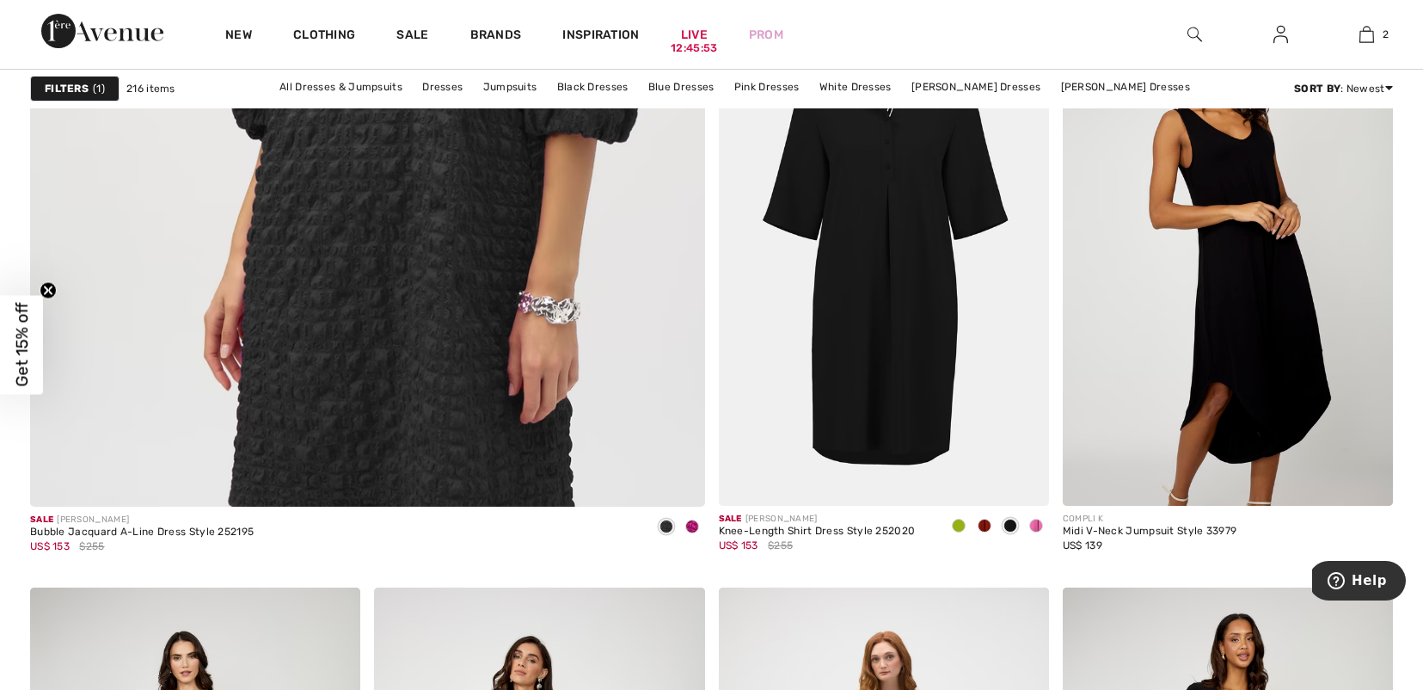
scroll to position [5355, 0]
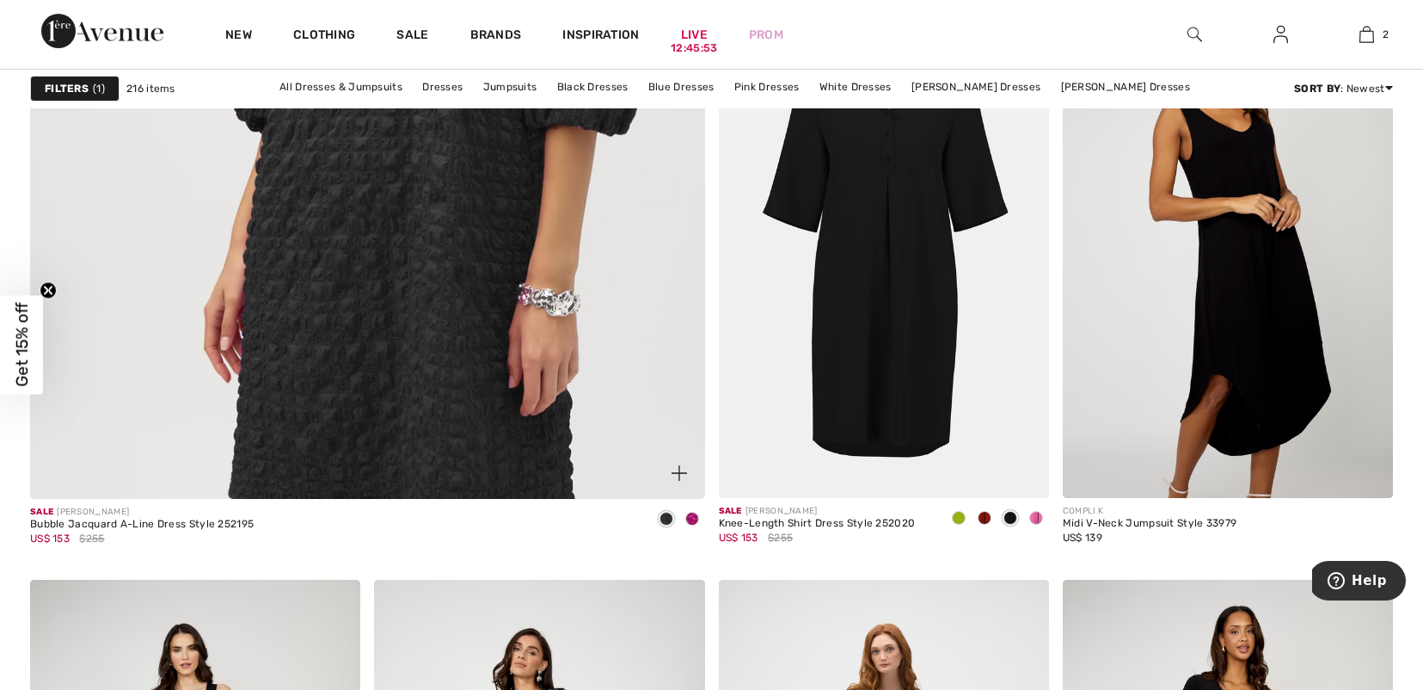
click at [412, 260] on img at bounding box center [367, 33] width 809 height 1214
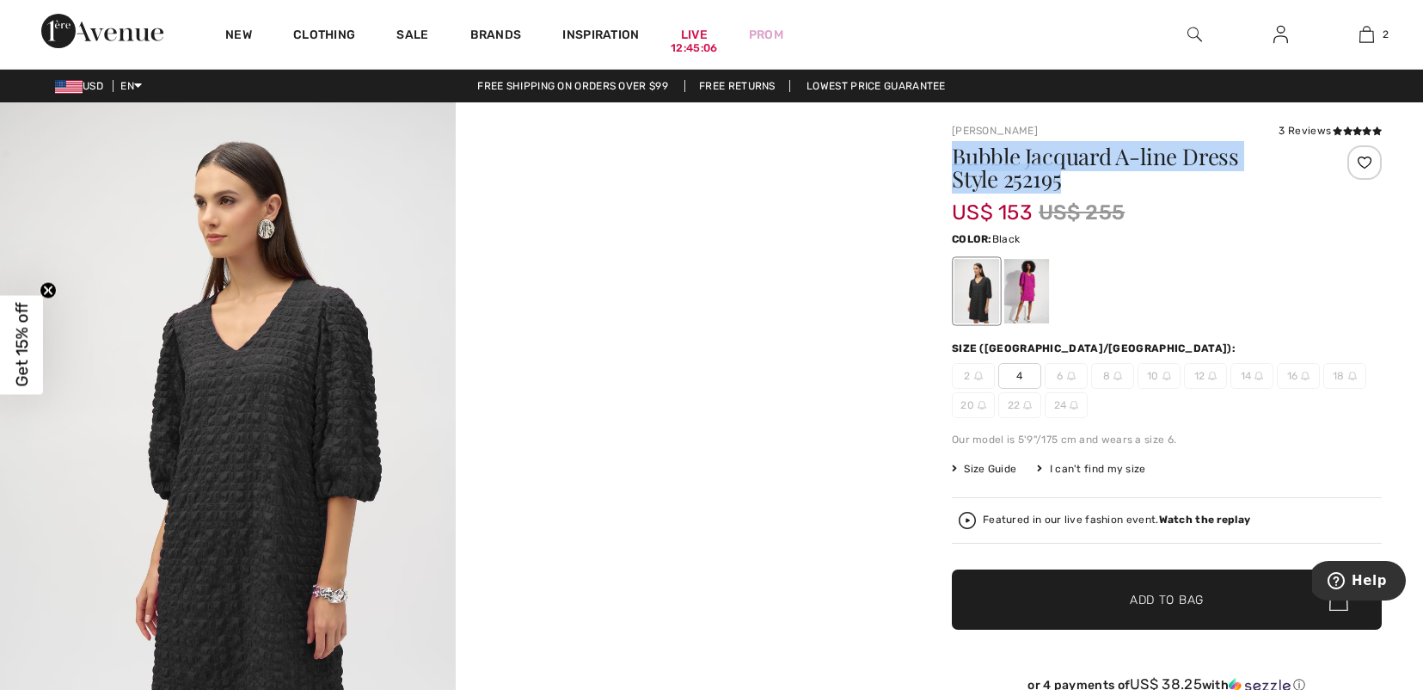
drag, startPoint x: 1040, startPoint y: 183, endPoint x: 948, endPoint y: 150, distance: 97.6
click at [948, 150] on div "Joseph Ribkoff 3 Reviews 3 Reviews Bubble Jacquard A-line Dress Style 252195 US…" at bounding box center [1166, 622] width 512 height 1041
copy h1 "Bubble Jacquard A-line Dress Style 252195"
click at [1273, 28] on img at bounding box center [1280, 34] width 15 height 21
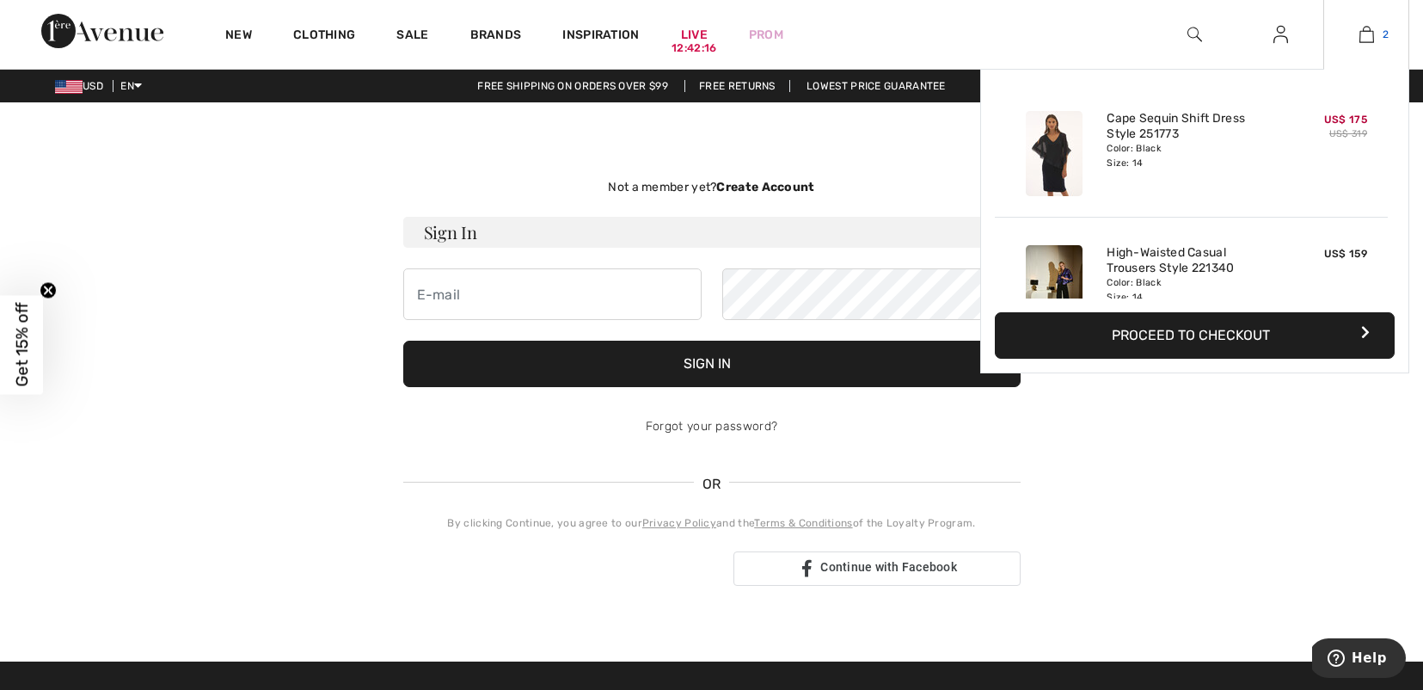
click at [1383, 34] on link "2" at bounding box center [1366, 34] width 84 height 21
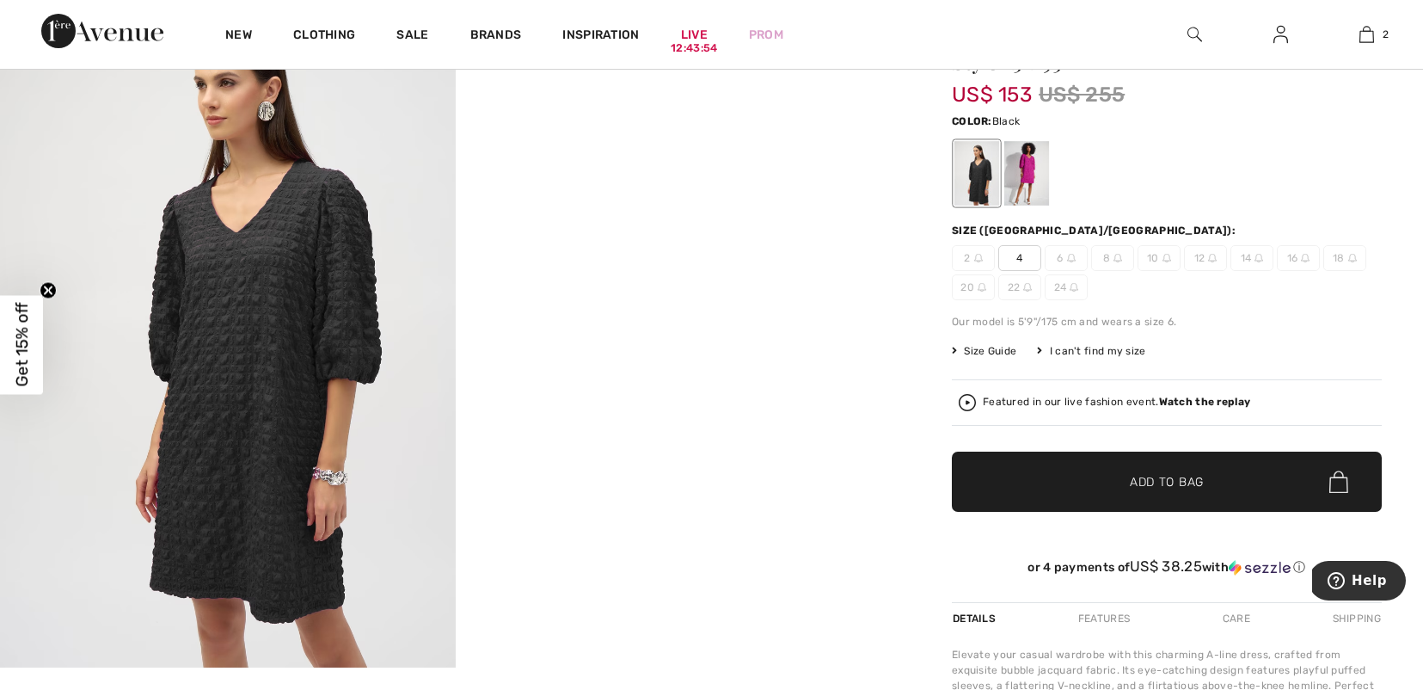
scroll to position [156, 0]
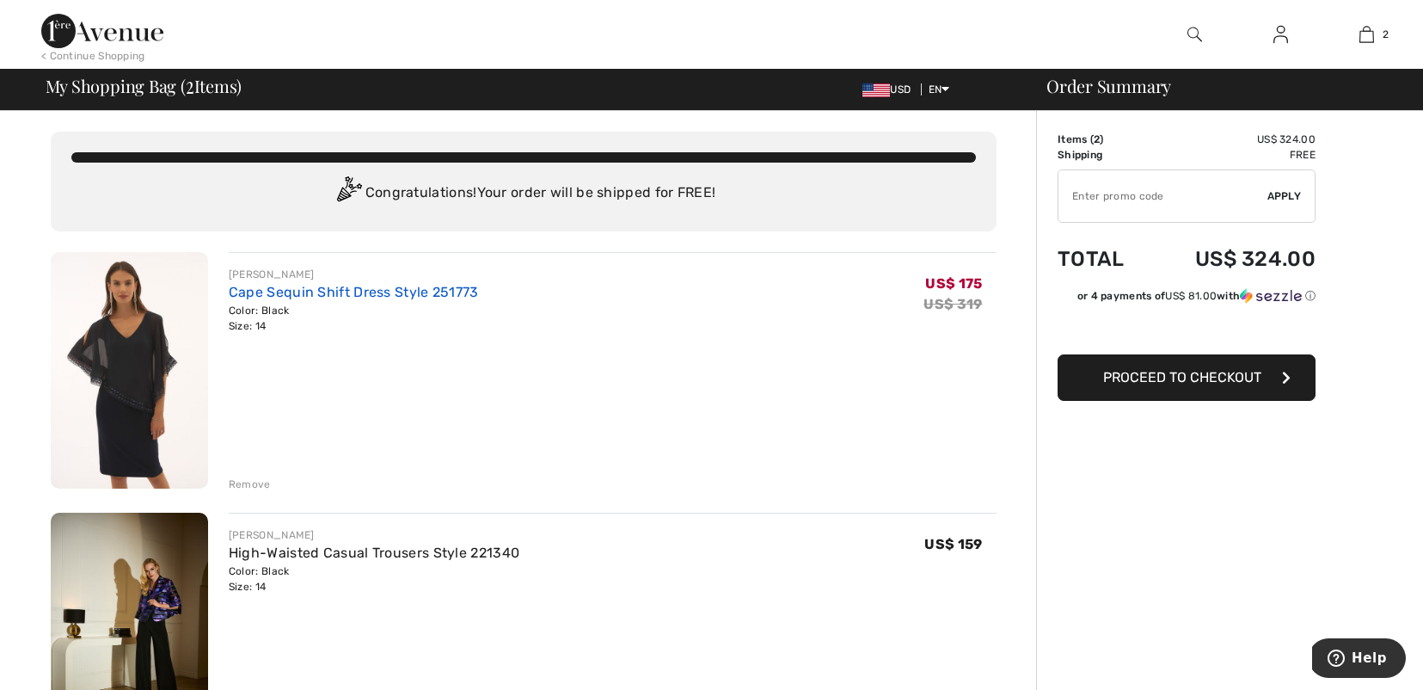
click at [377, 294] on link "Cape Sequin Shift Dress Style 251773" at bounding box center [354, 292] width 250 height 16
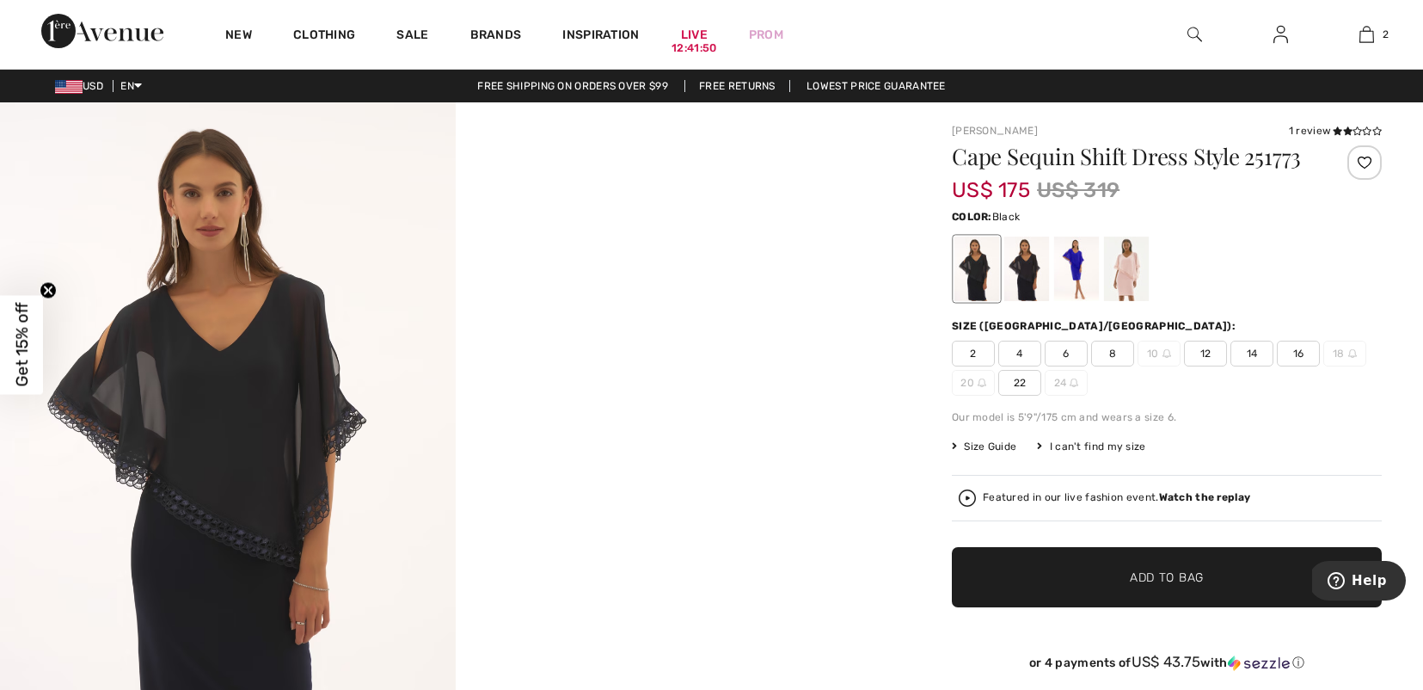
click at [213, 407] on img at bounding box center [228, 443] width 456 height 683
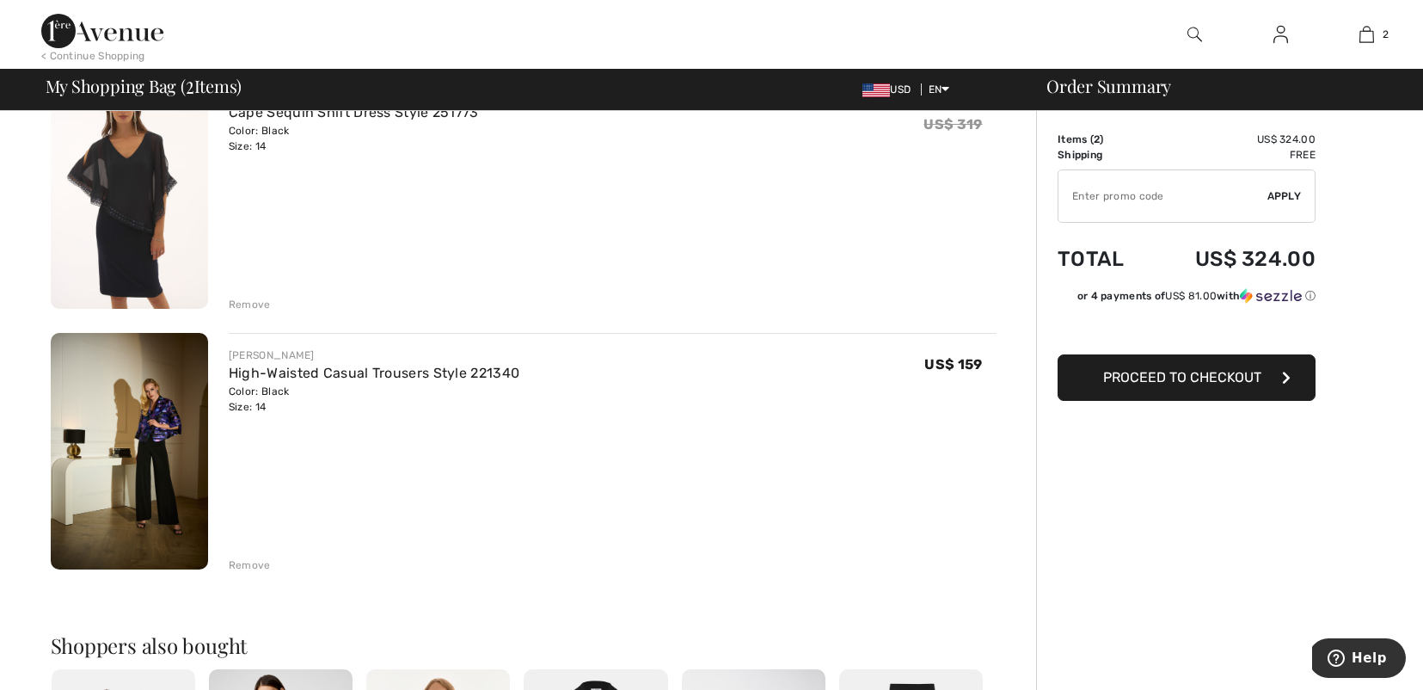
scroll to position [210, 0]
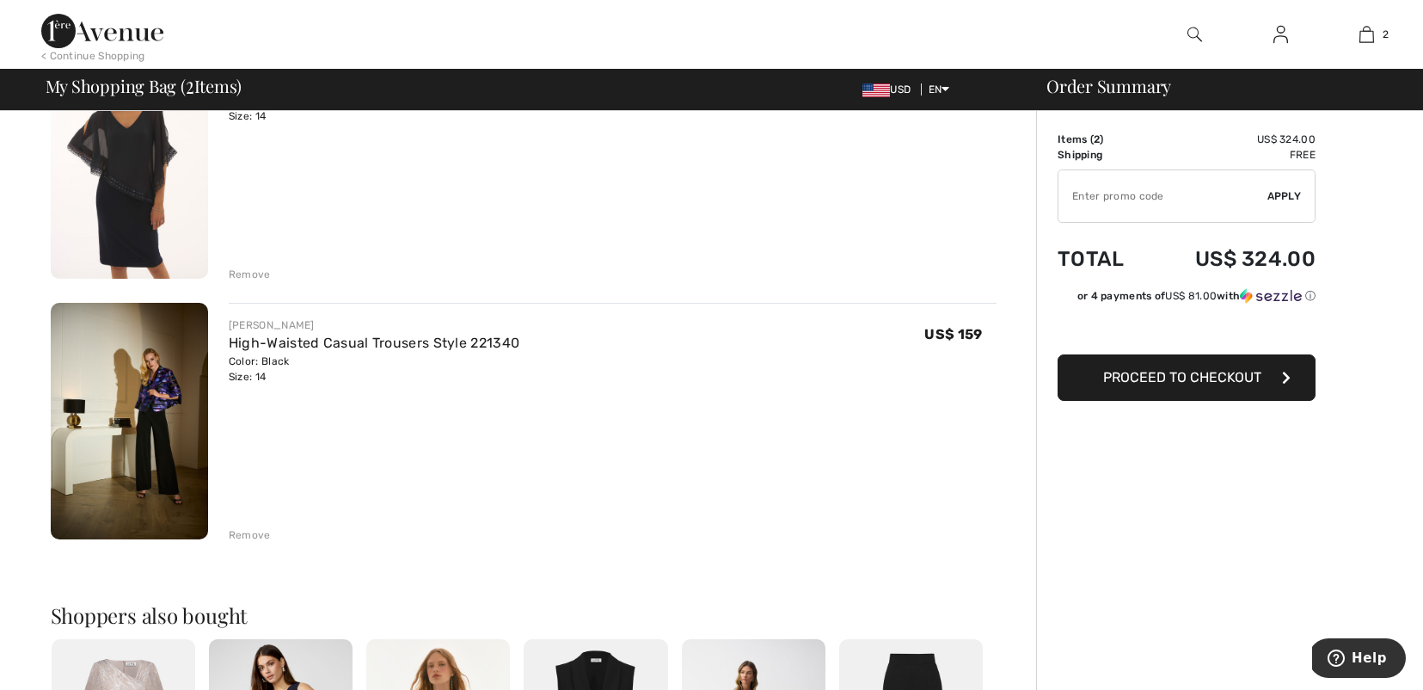
click at [253, 533] on div "Remove" at bounding box center [250, 534] width 42 height 15
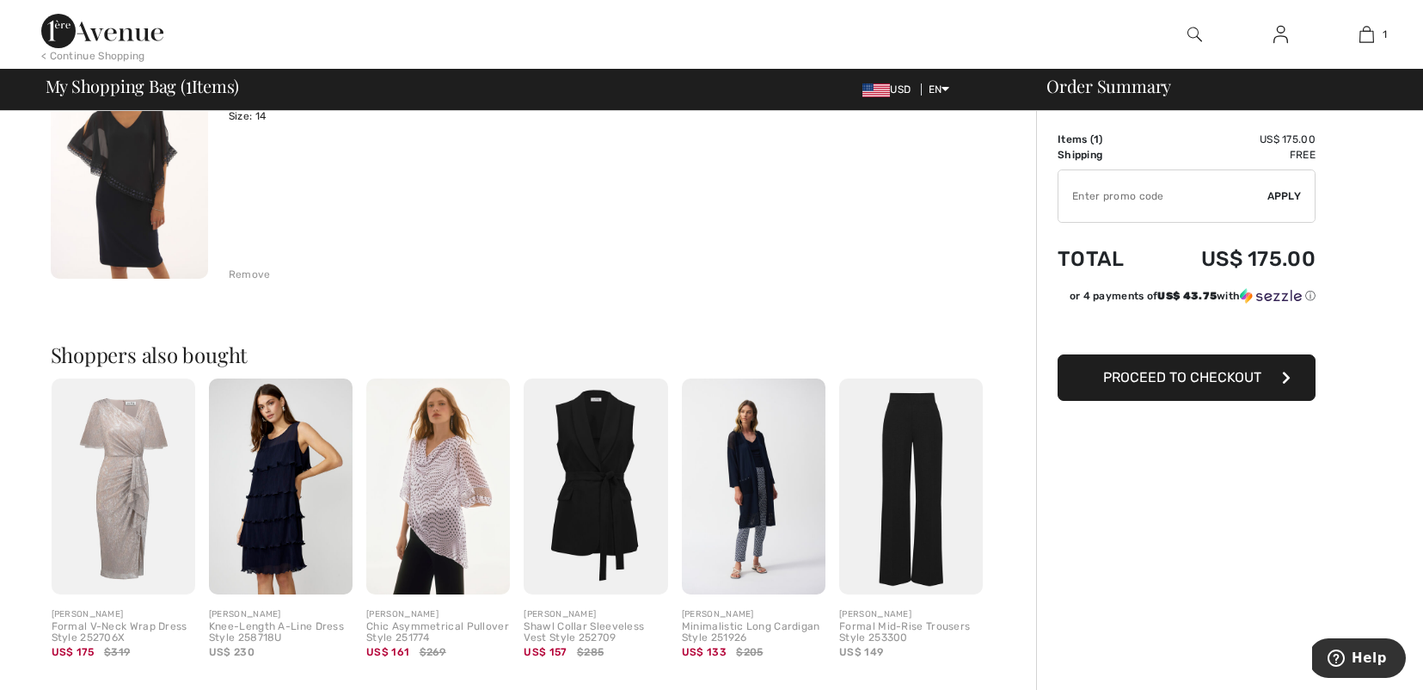
scroll to position [0, 0]
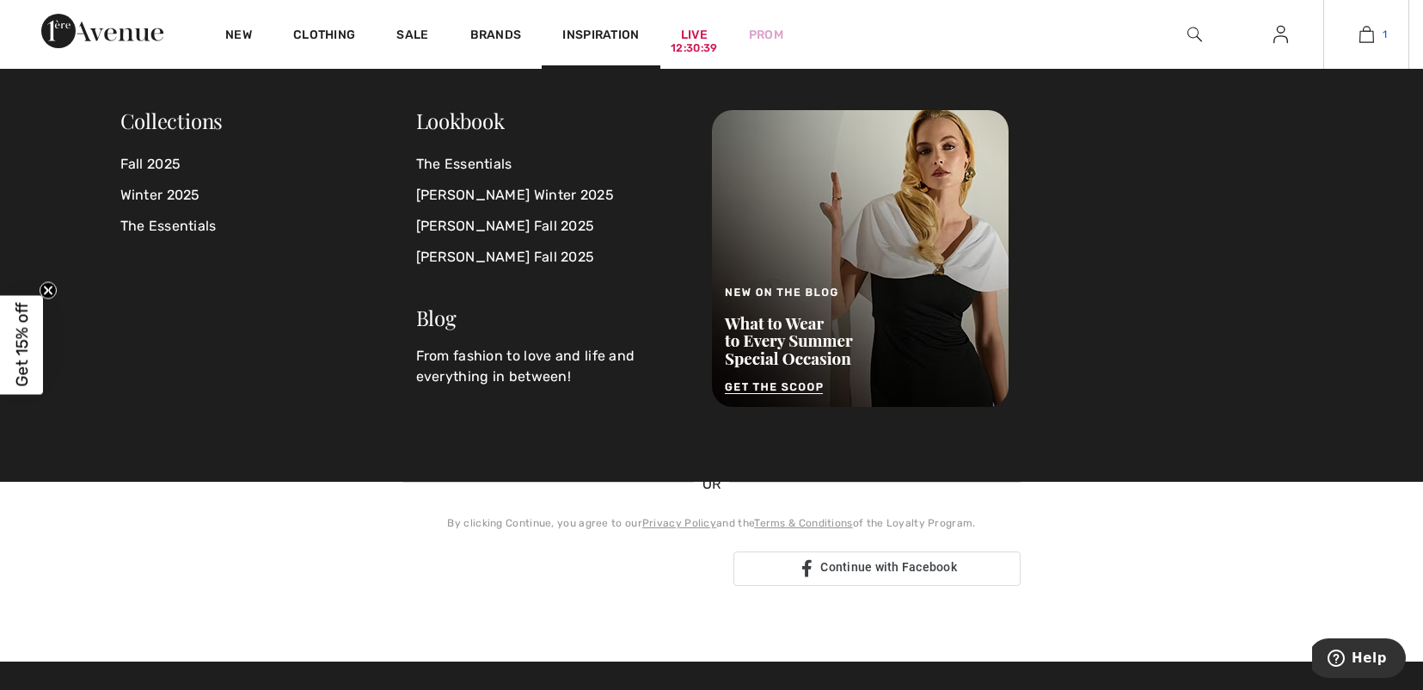
click at [1371, 35] on img at bounding box center [1366, 34] width 15 height 21
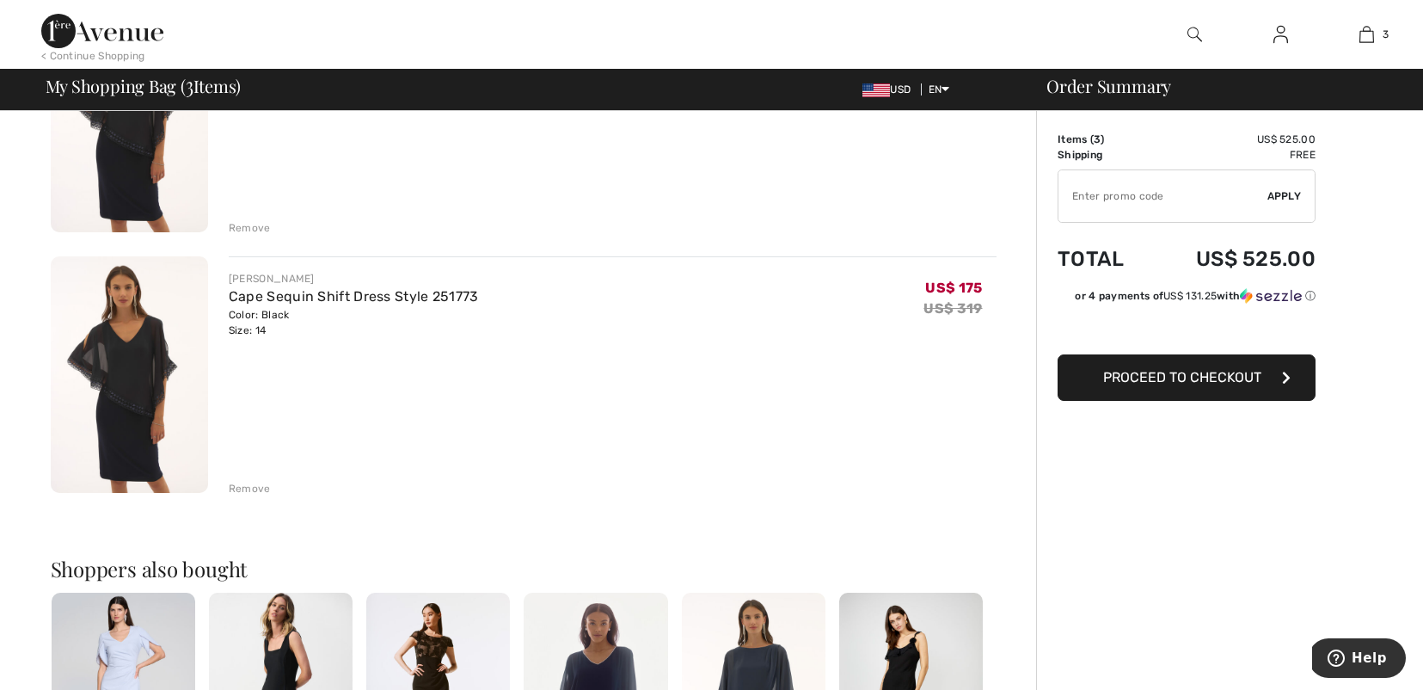
scroll to position [518, 0]
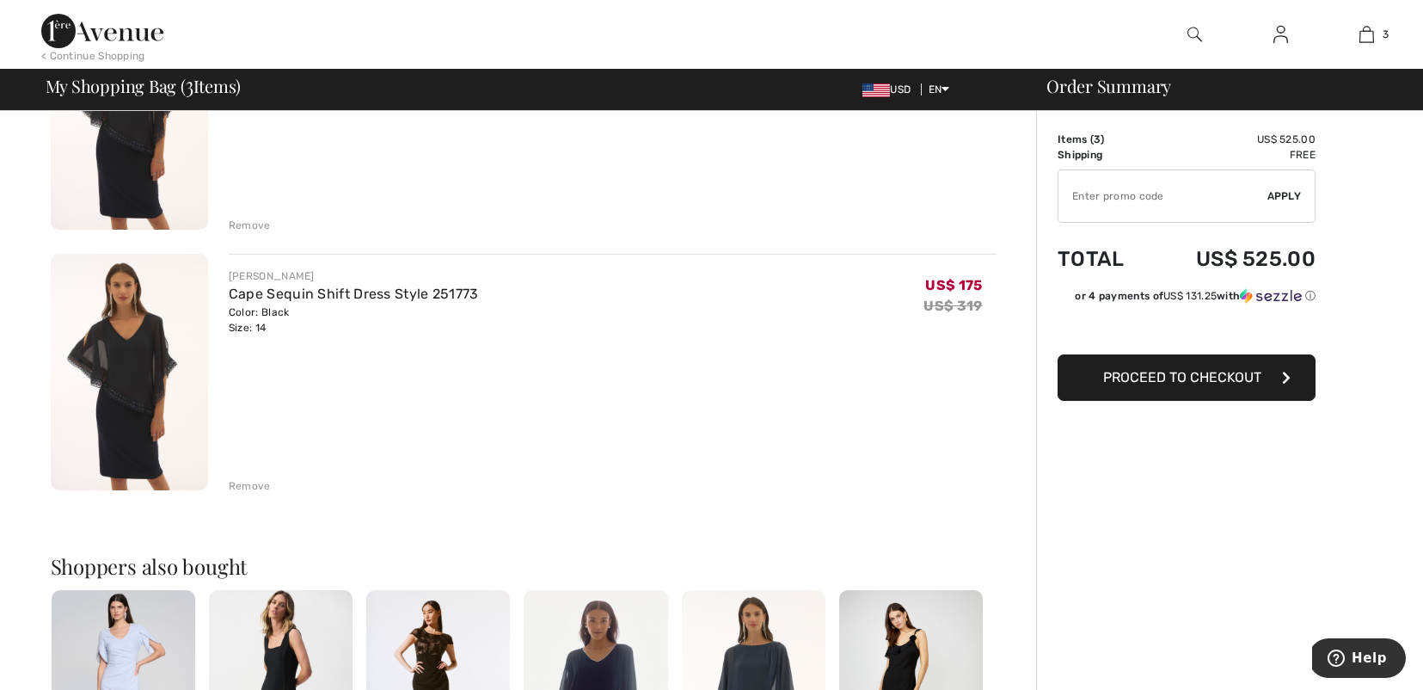
click at [256, 485] on div "Remove" at bounding box center [250, 485] width 42 height 15
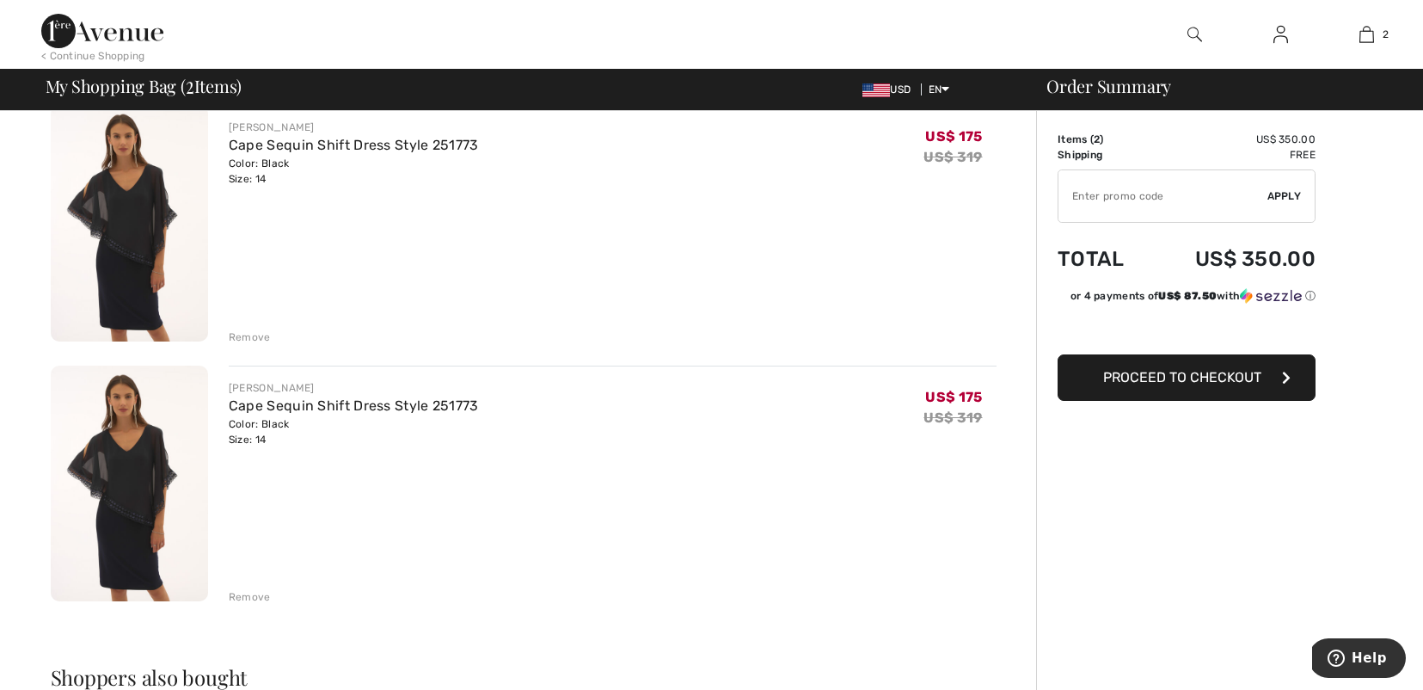
scroll to position [149, 0]
click at [250, 595] on div "Remove" at bounding box center [250, 594] width 42 height 15
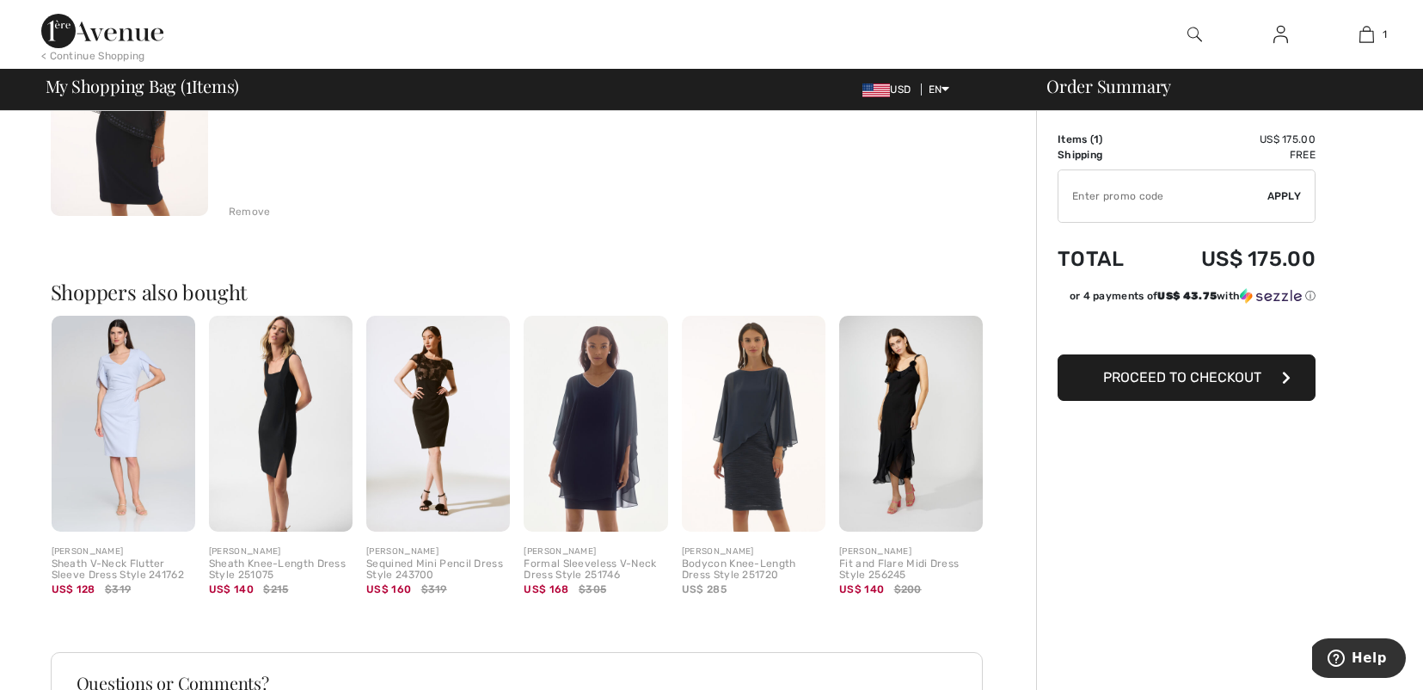
scroll to position [274, 0]
click at [753, 465] on img at bounding box center [754, 422] width 144 height 216
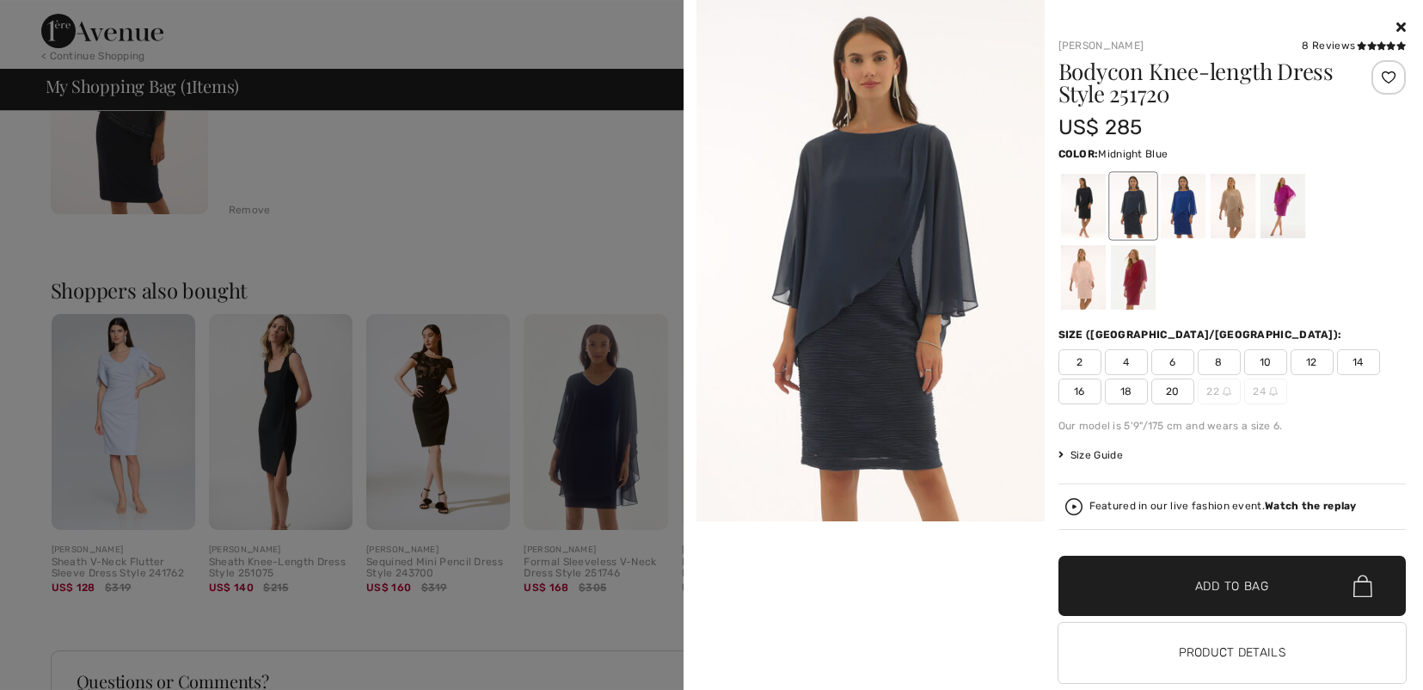
click at [846, 332] on img at bounding box center [870, 260] width 348 height 521
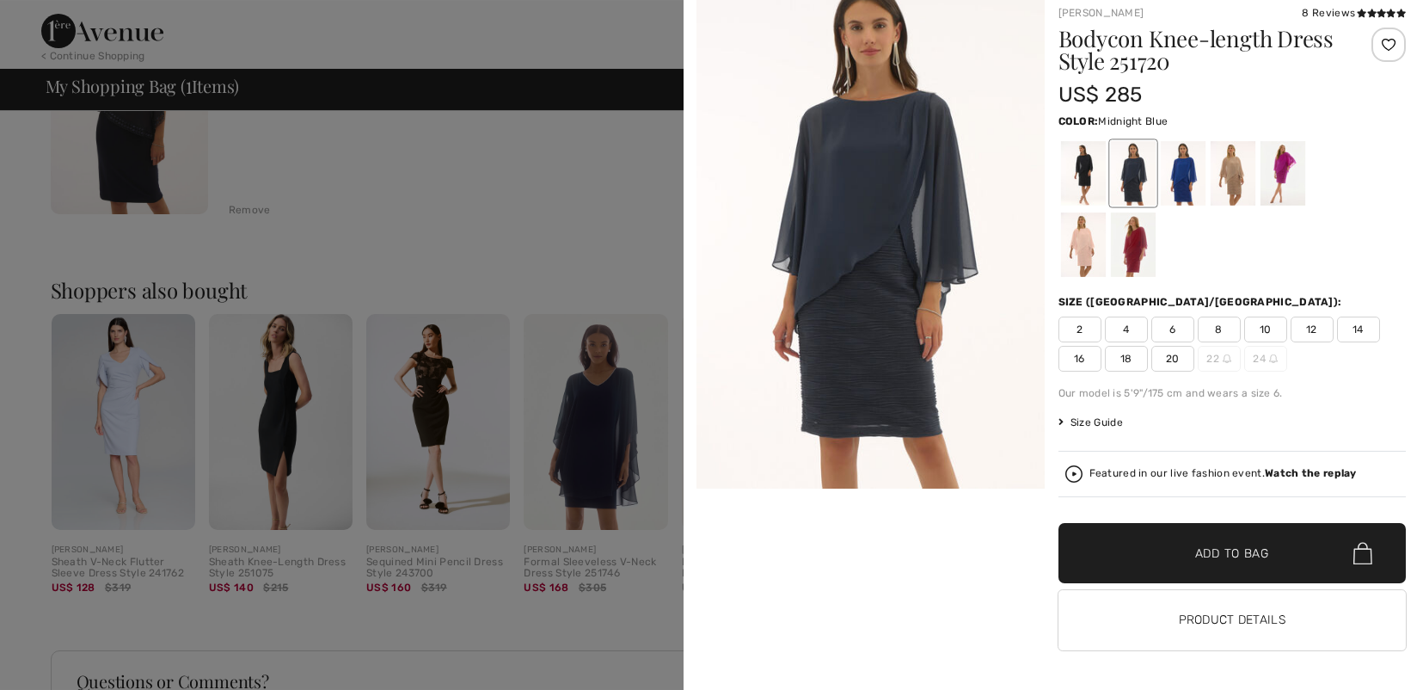
scroll to position [0, 0]
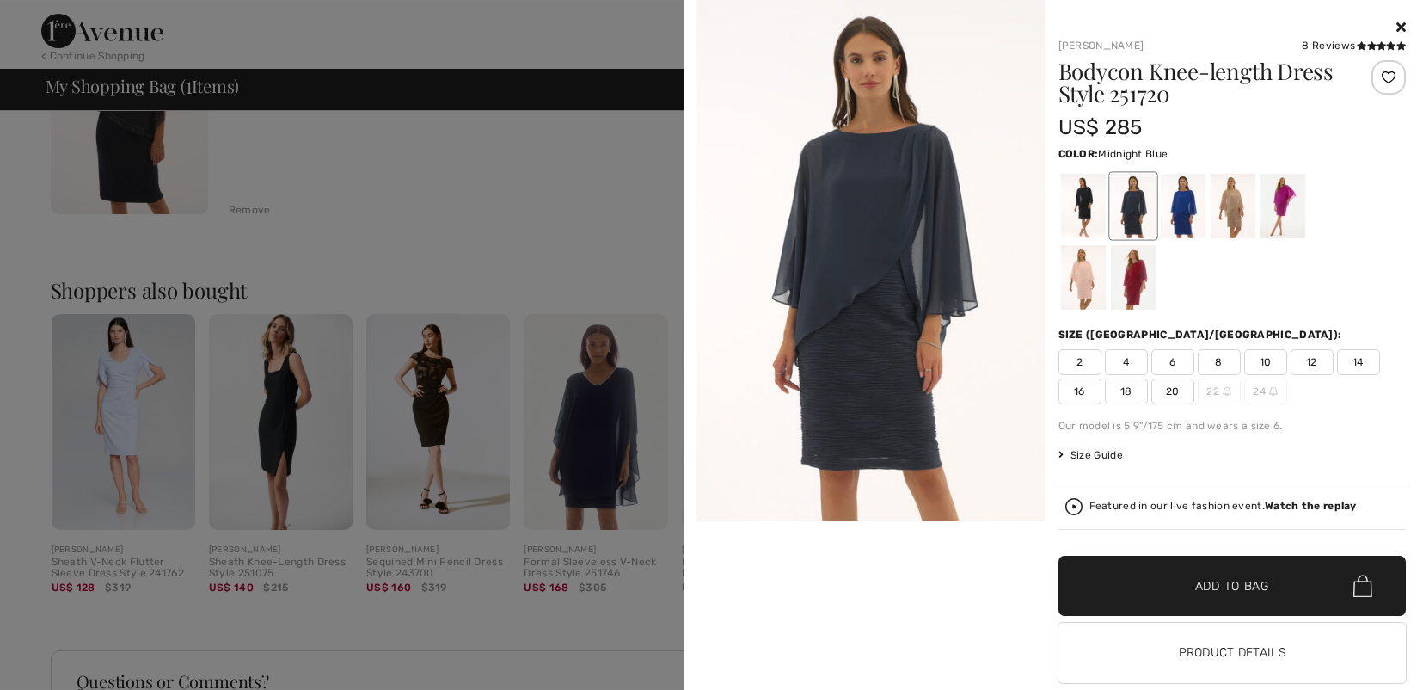
click at [1136, 195] on div at bounding box center [1132, 206] width 45 height 64
click at [1194, 199] on div at bounding box center [1182, 206] width 45 height 64
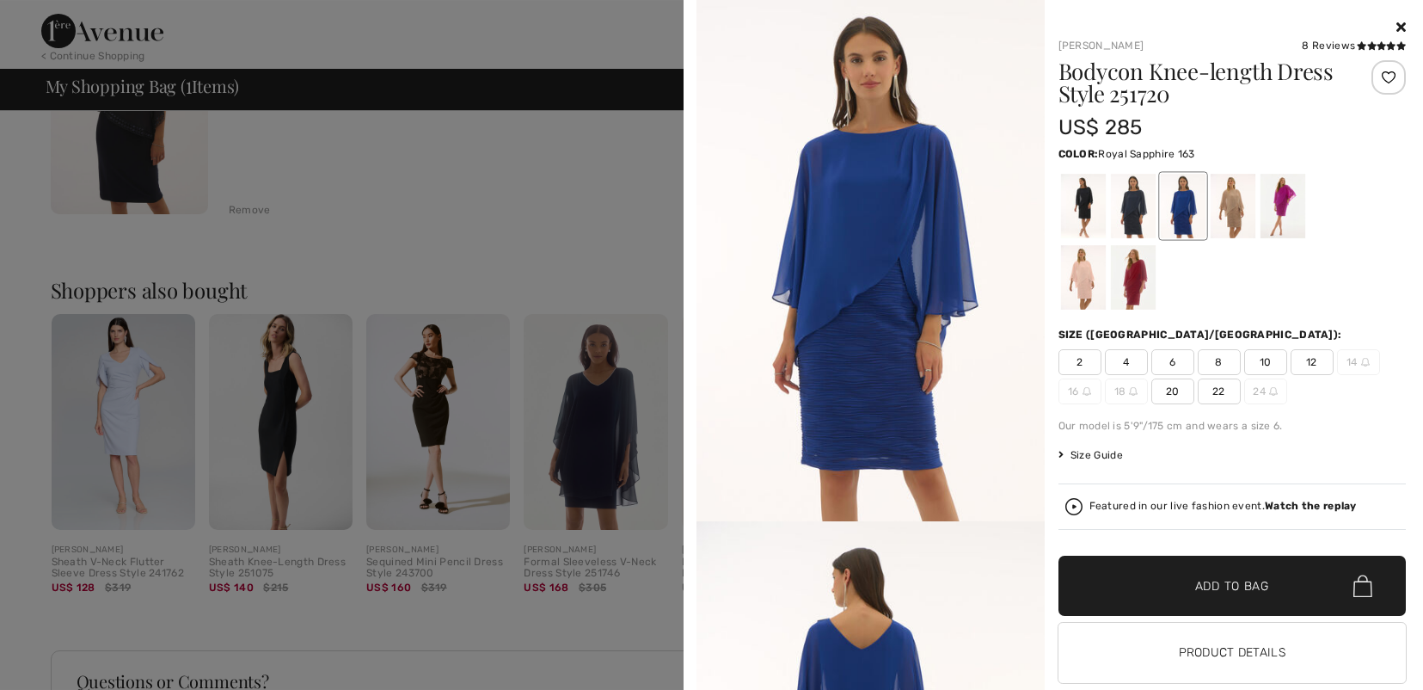
click at [888, 413] on img at bounding box center [870, 260] width 348 height 521
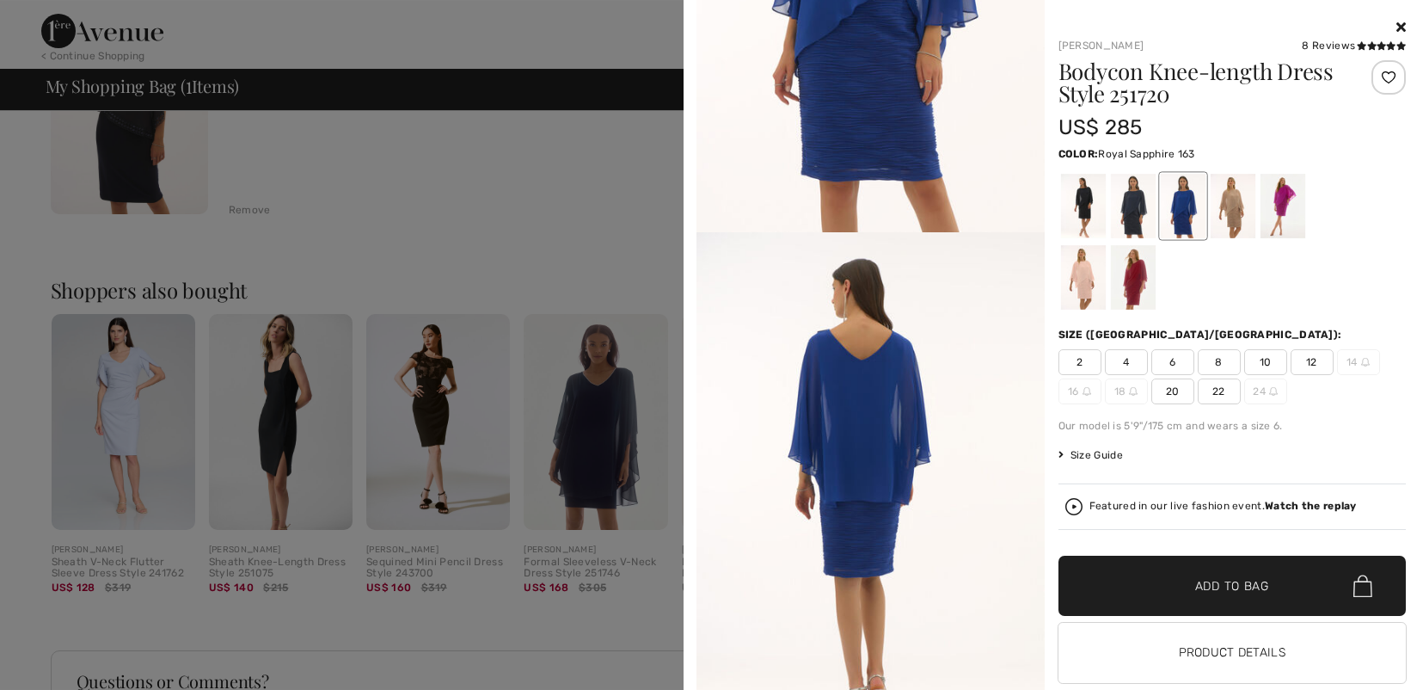
scroll to position [278, 0]
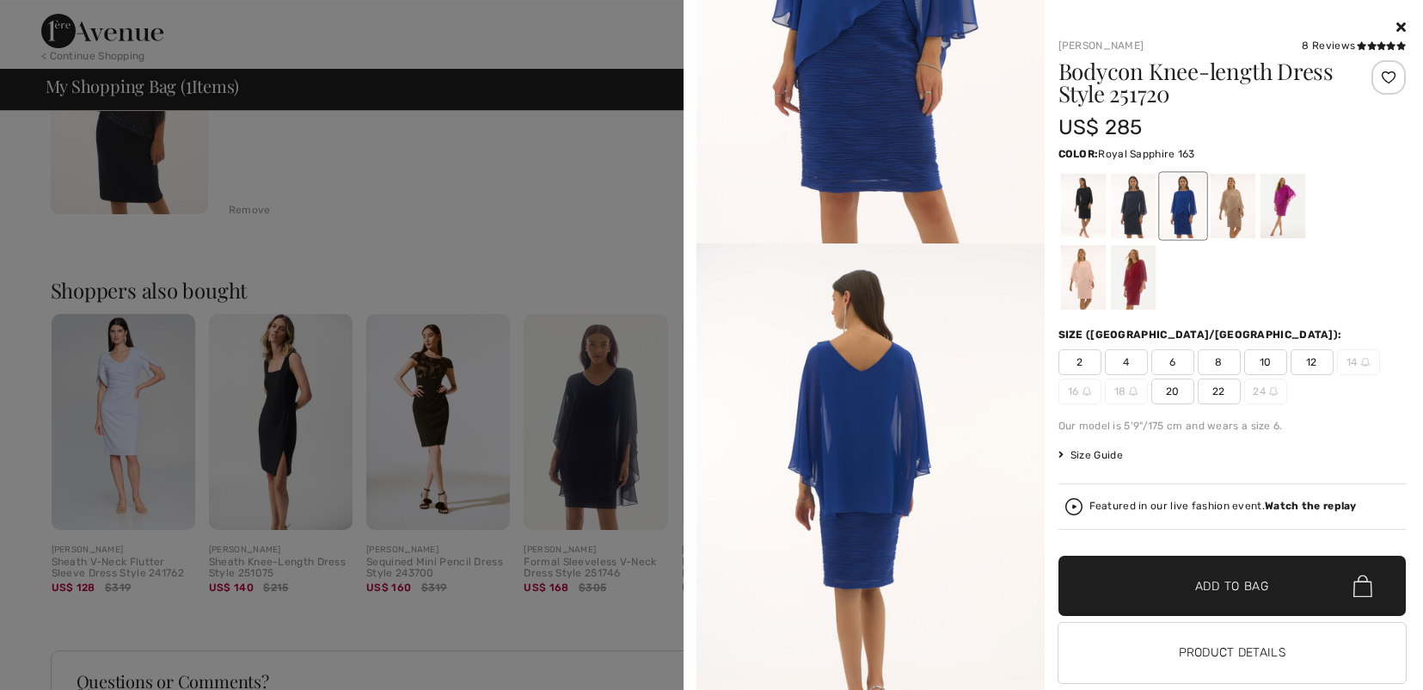
click at [875, 445] on img at bounding box center [870, 503] width 348 height 521
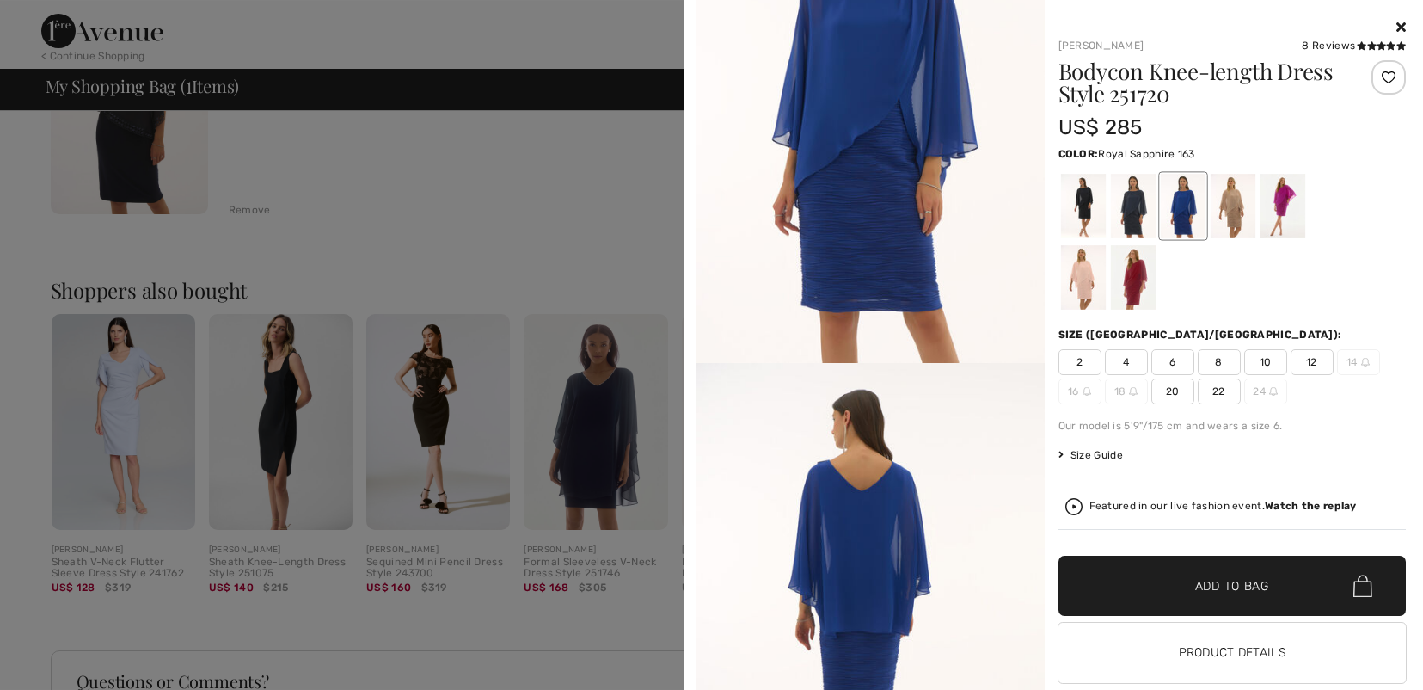
scroll to position [0, 0]
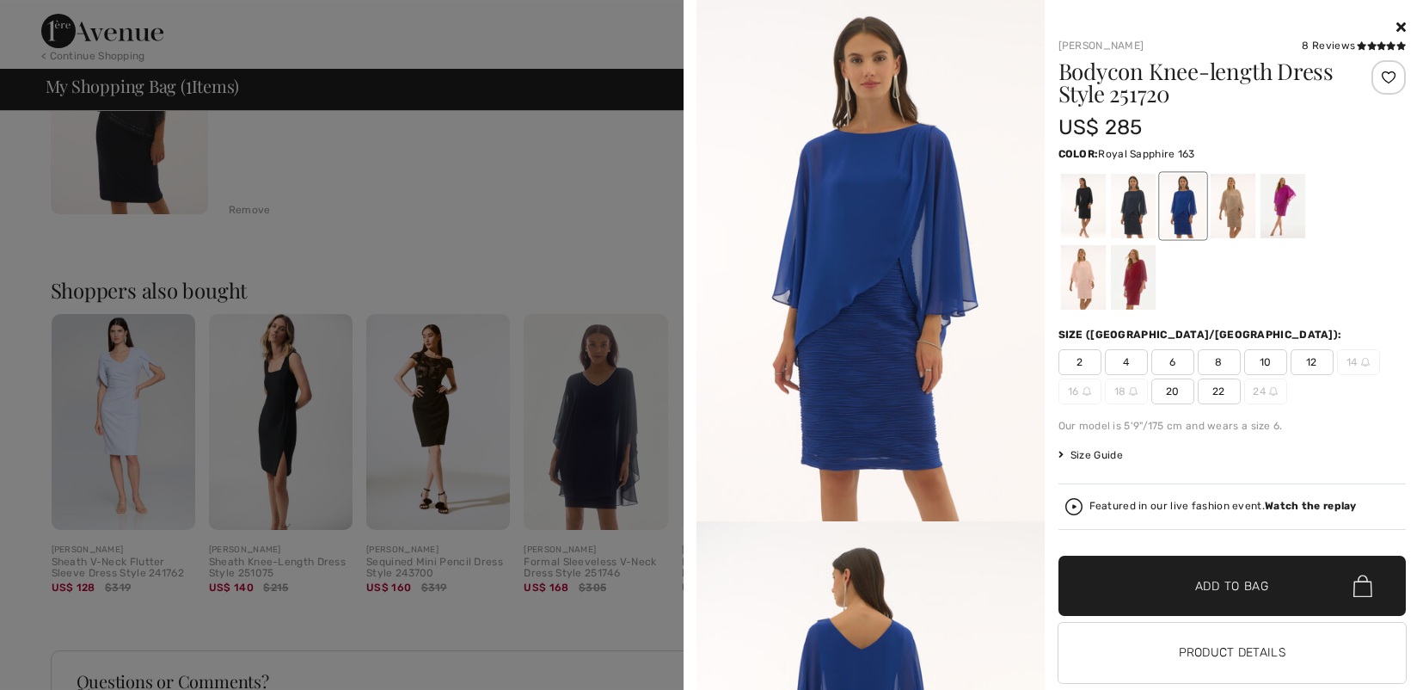
click at [589, 248] on div at bounding box center [711, 345] width 1423 height 690
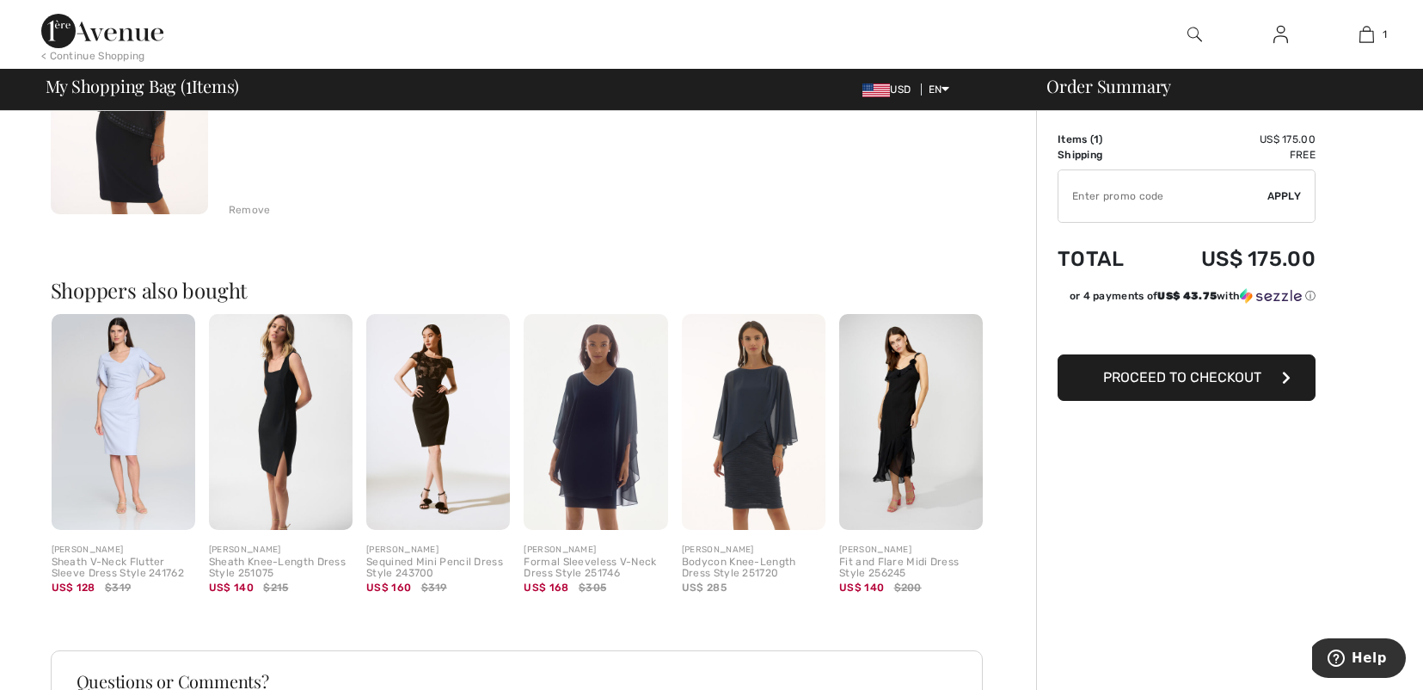
click at [593, 441] on img at bounding box center [596, 422] width 144 height 216
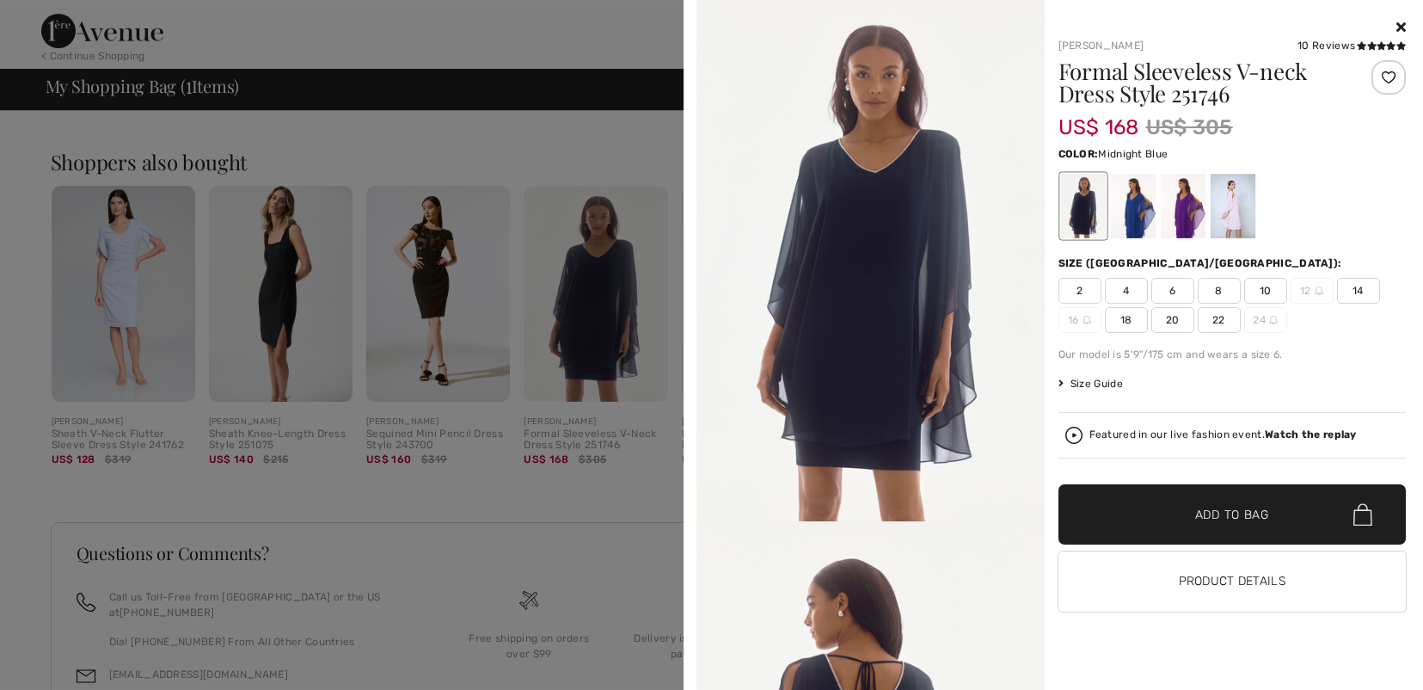
scroll to position [403, 0]
click at [547, 491] on div at bounding box center [711, 345] width 1423 height 690
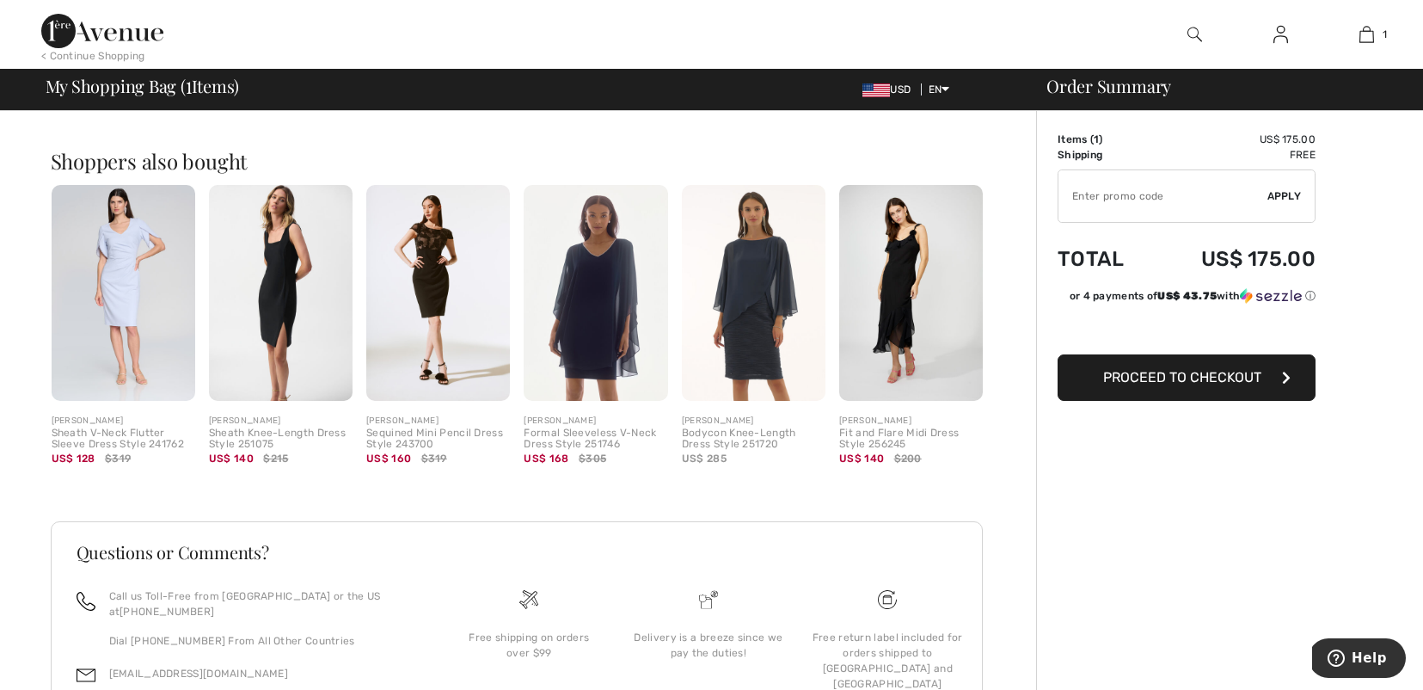
click at [432, 306] on img at bounding box center [438, 293] width 144 height 216
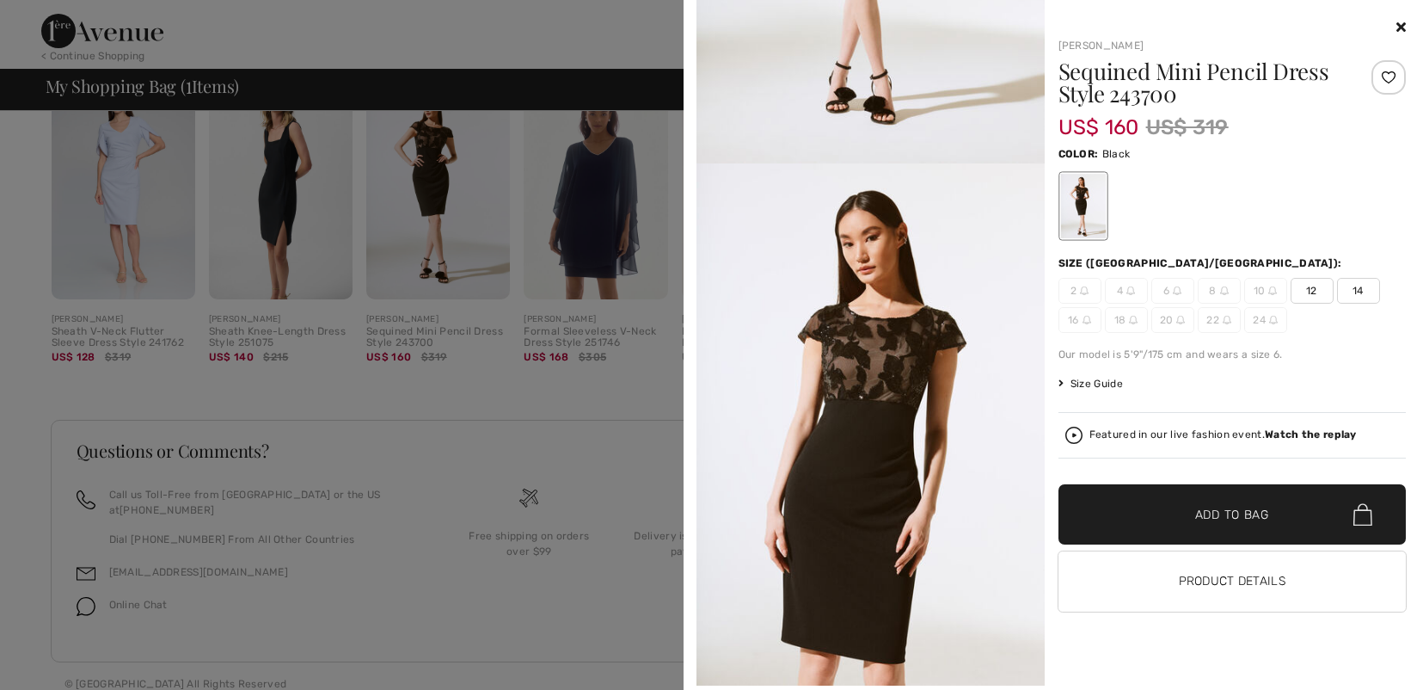
scroll to position [359, 0]
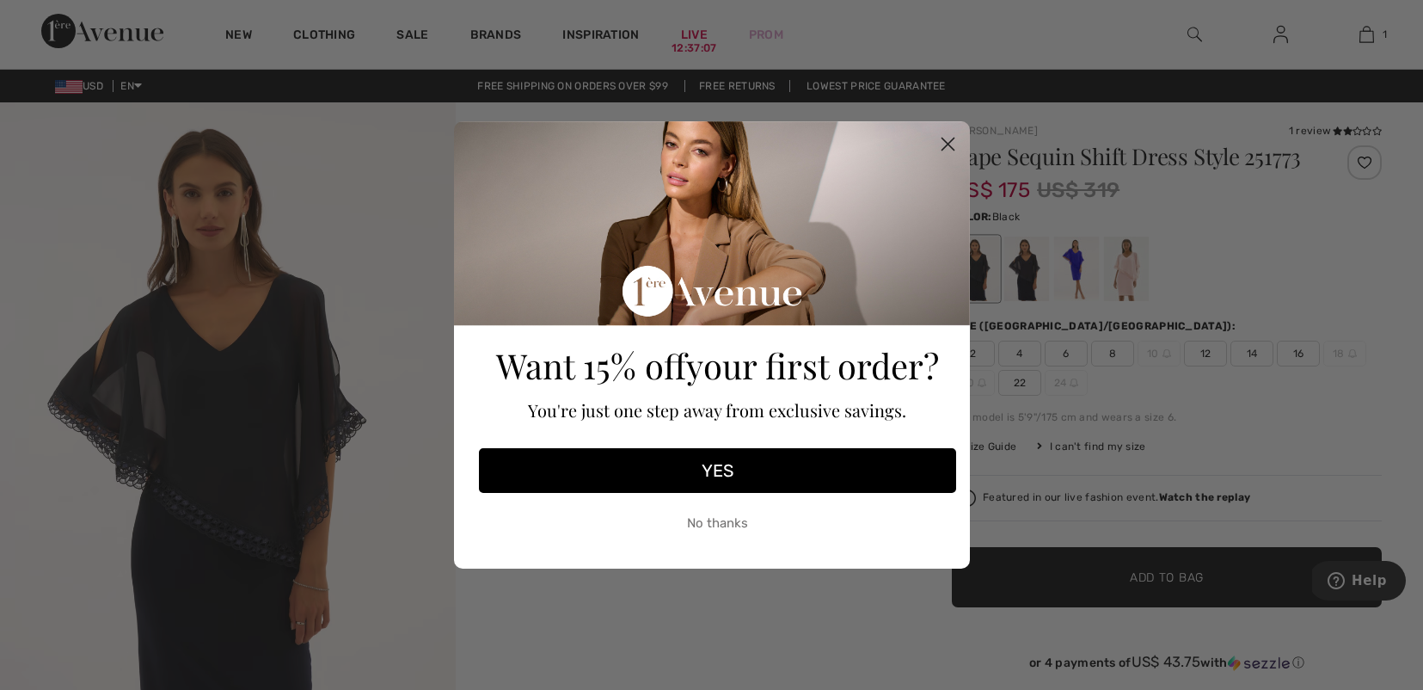
click at [730, 524] on button "No thanks" at bounding box center [717, 522] width 477 height 43
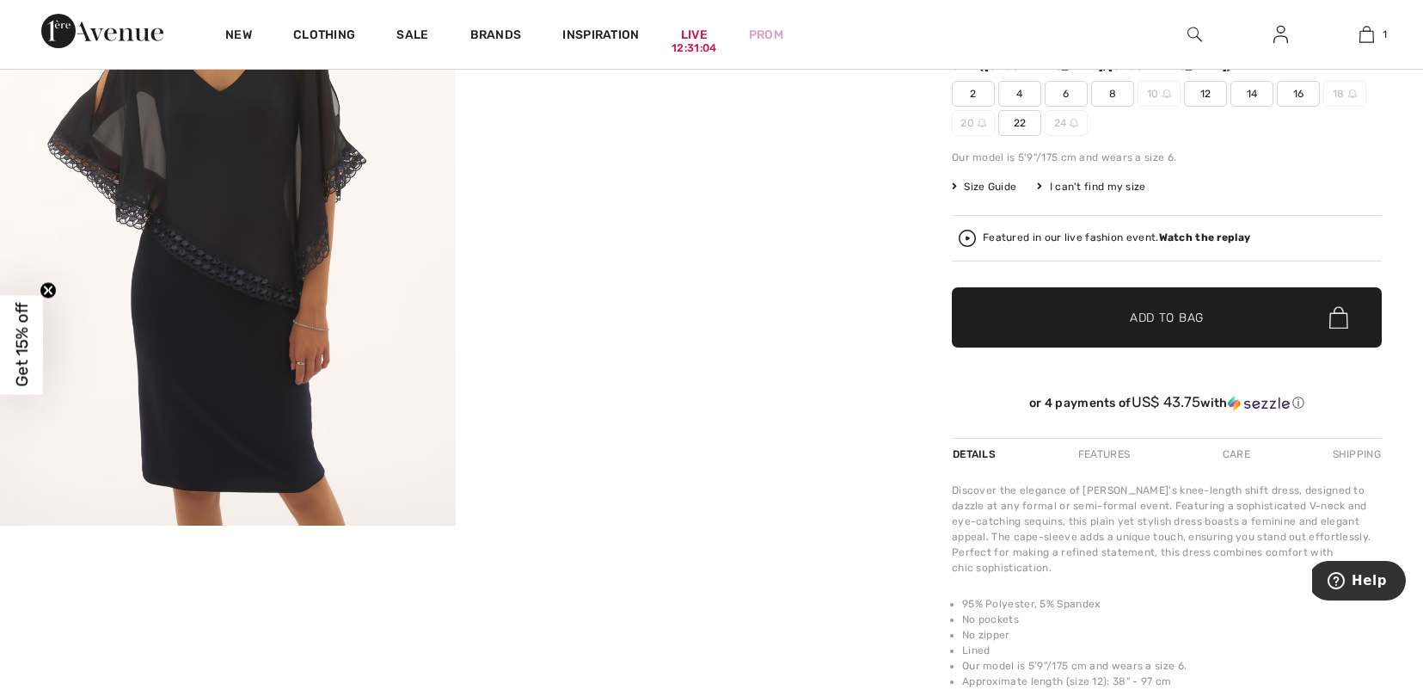
scroll to position [257, 0]
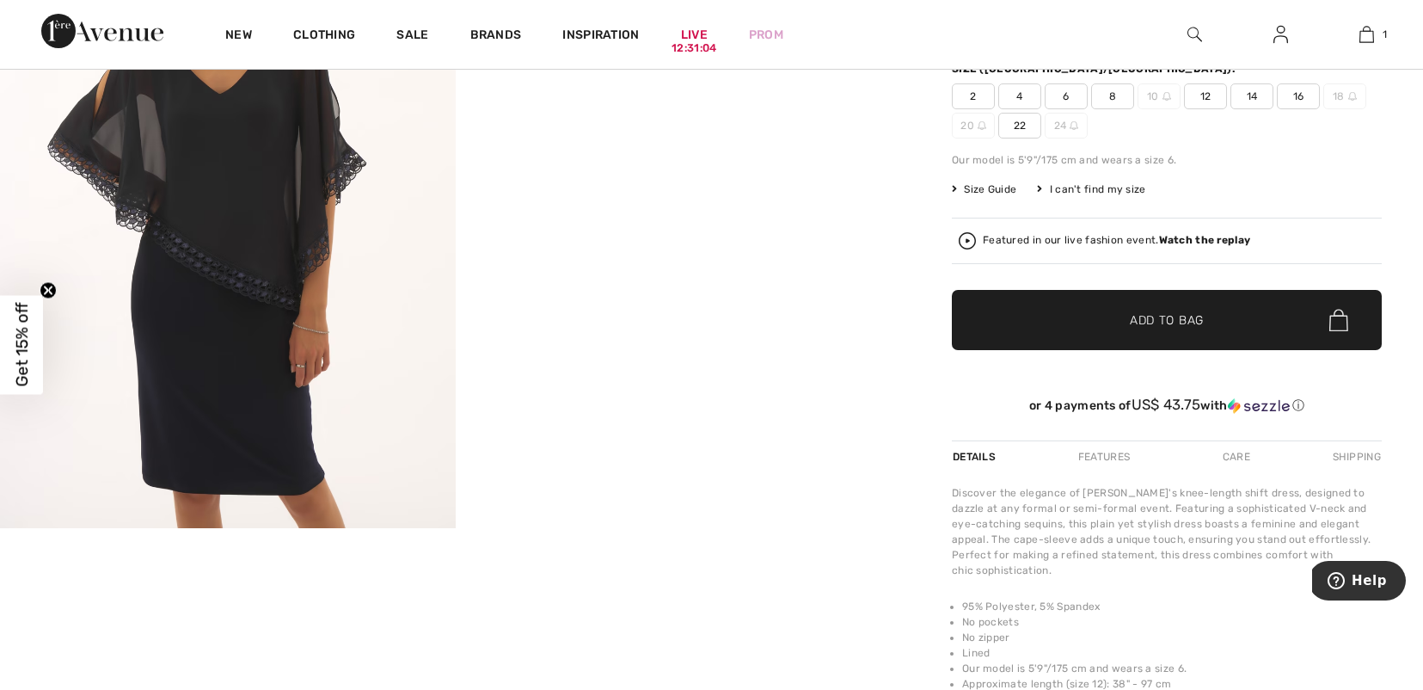
click at [216, 385] on img at bounding box center [228, 186] width 456 height 683
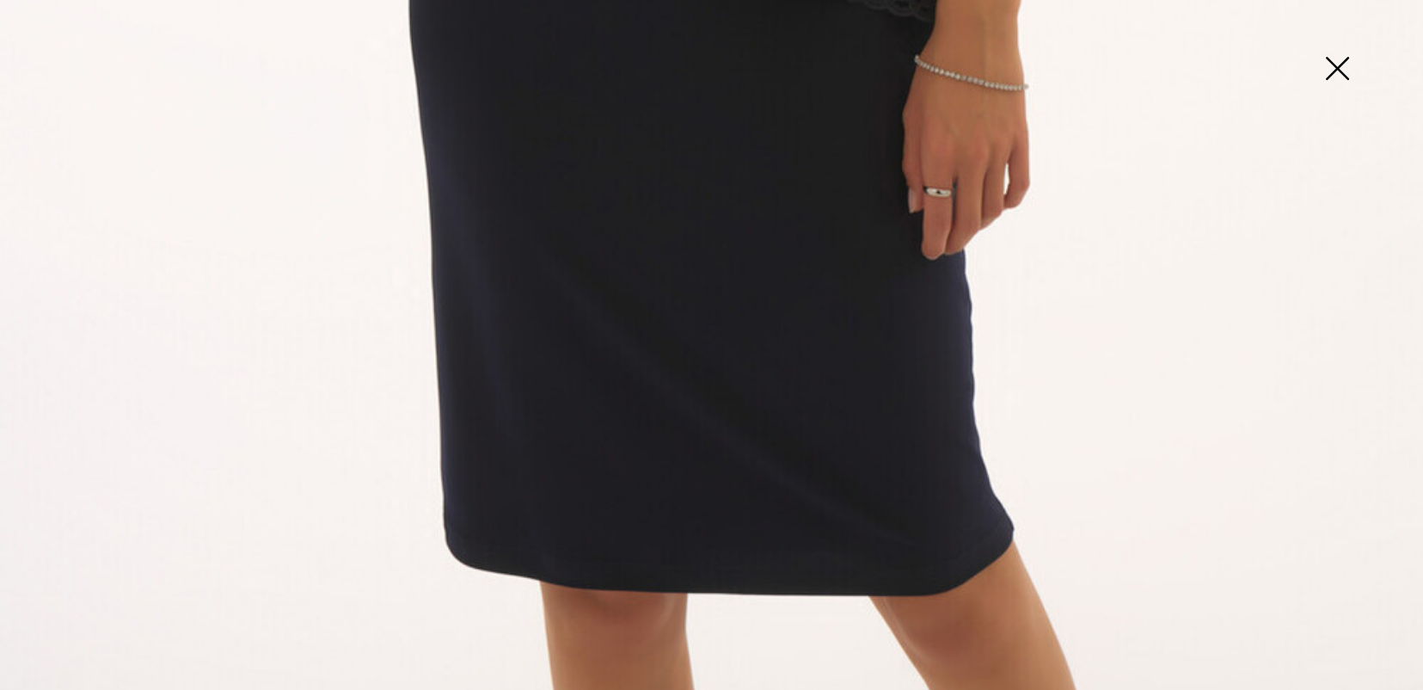
scroll to position [1442, 0]
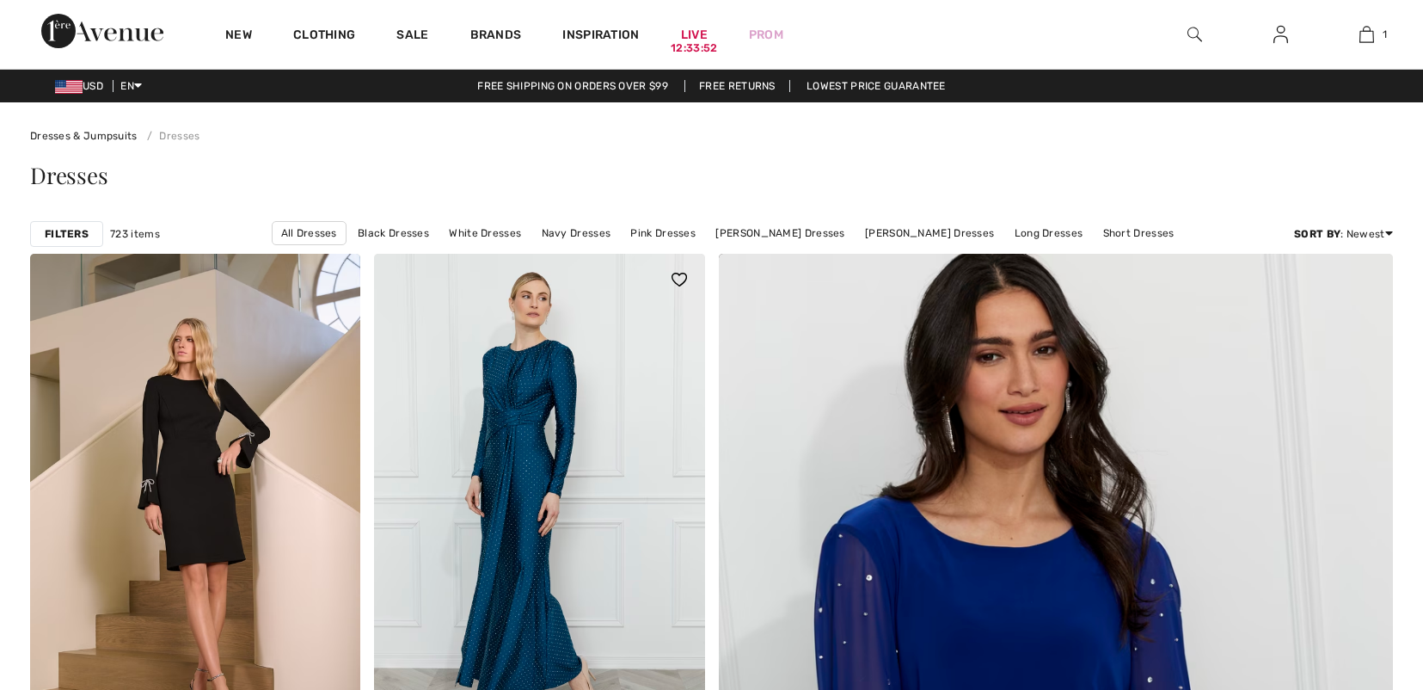
checkbox input "true"
